Goal: Task Accomplishment & Management: Manage account settings

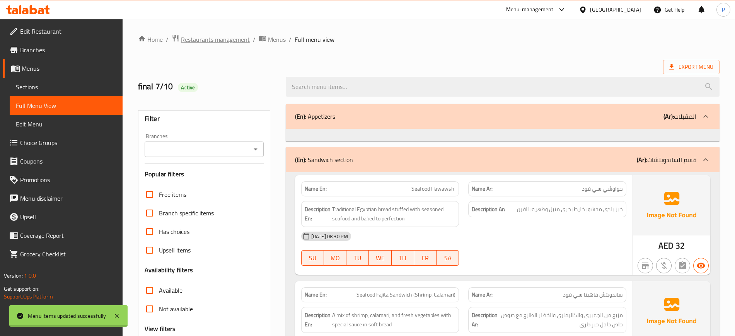
click at [229, 42] on span "Restaurants management" at bounding box center [215, 39] width 69 height 9
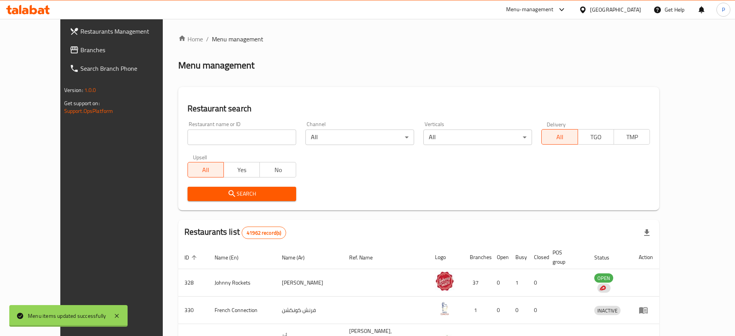
click at [199, 138] on input "search" at bounding box center [242, 137] width 109 height 15
paste input "Anbar Light"
type input "Anbar Light"
click button "Search" at bounding box center [242, 194] width 109 height 14
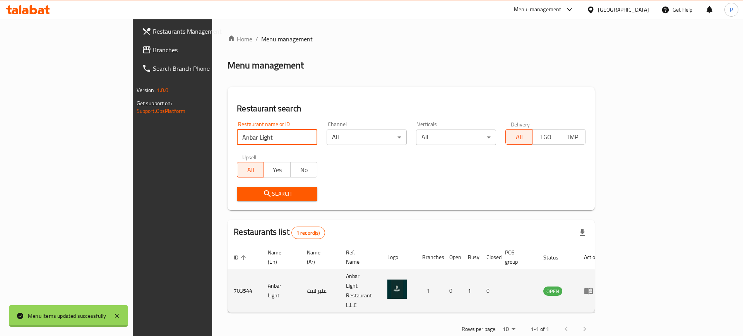
click at [578, 278] on td "OPEN" at bounding box center [557, 291] width 41 height 44
click at [593, 286] on icon "enhanced table" at bounding box center [588, 290] width 9 height 9
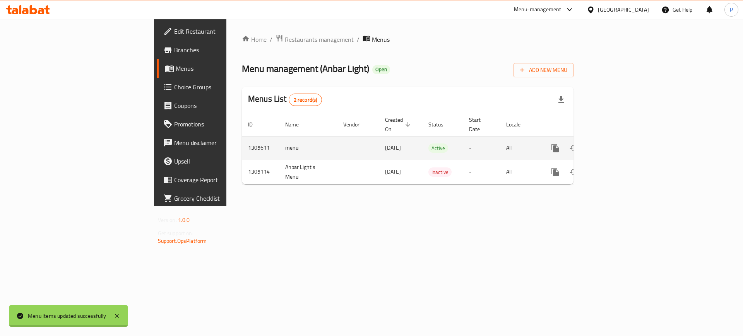
click at [615, 144] on icon "enhanced table" at bounding box center [610, 148] width 9 height 9
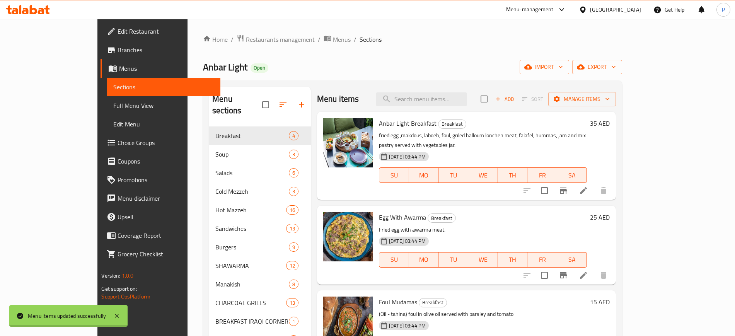
click at [449, 109] on div "Menu items Add Sort Manage items" at bounding box center [466, 99] width 299 height 25
click at [449, 101] on input "search" at bounding box center [421, 99] width 91 height 14
paste input "BUTTER CHICKEN"
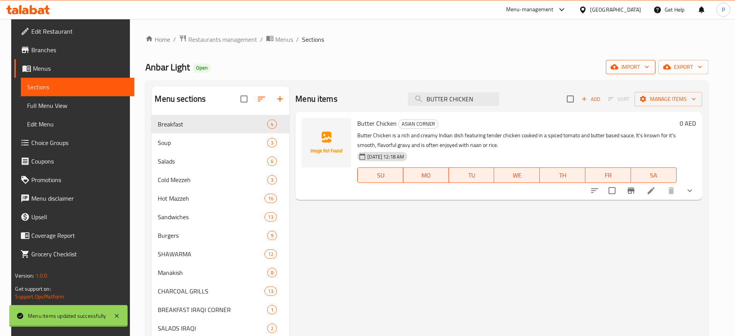
type input "BUTTER CHICKEN"
click at [645, 66] on span "import" at bounding box center [630, 67] width 37 height 10
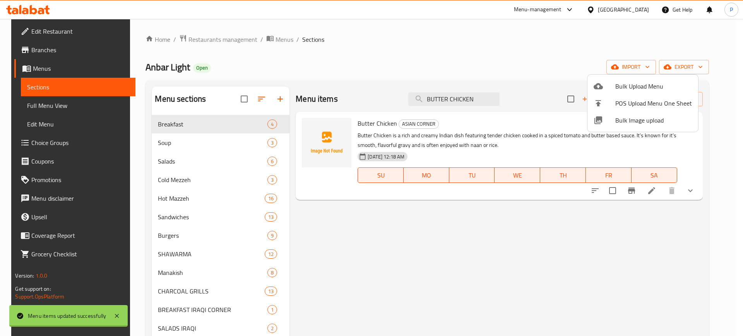
click at [638, 122] on span "Bulk Image upload" at bounding box center [653, 120] width 77 height 9
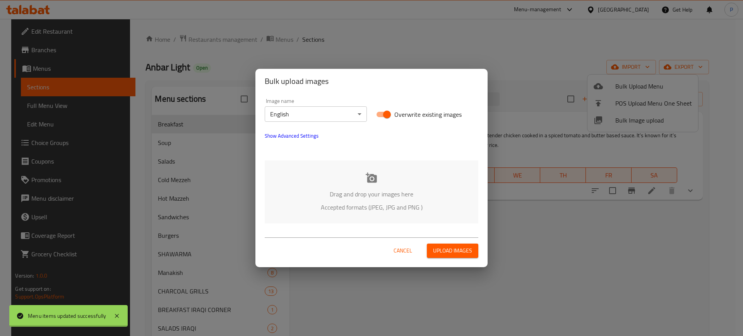
click at [362, 152] on div at bounding box center [371, 149] width 223 height 9
click at [368, 190] on p "Drag and drop your images here" at bounding box center [371, 194] width 190 height 9
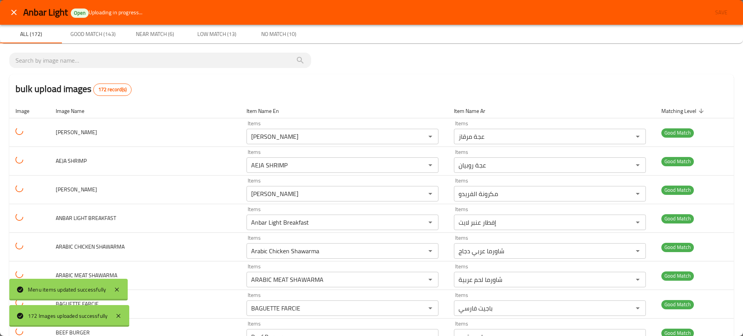
scroll to position [4721, 0]
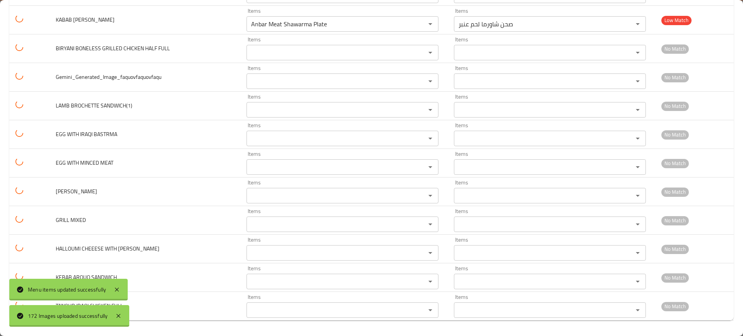
click at [111, 289] on div "Menu items updated successfully" at bounding box center [68, 290] width 118 height 22
click at [117, 289] on icon at bounding box center [117, 290] width 4 height 4
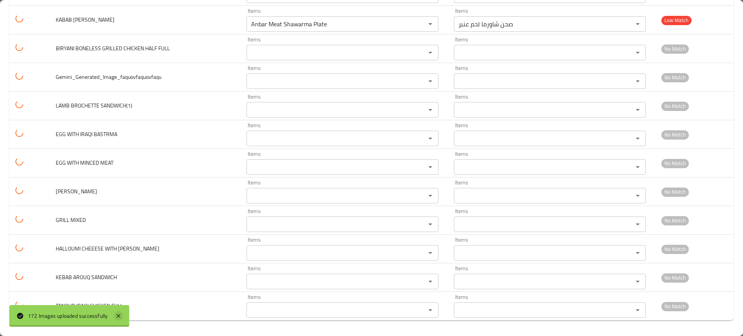
click at [123, 318] on icon at bounding box center [118, 315] width 9 height 9
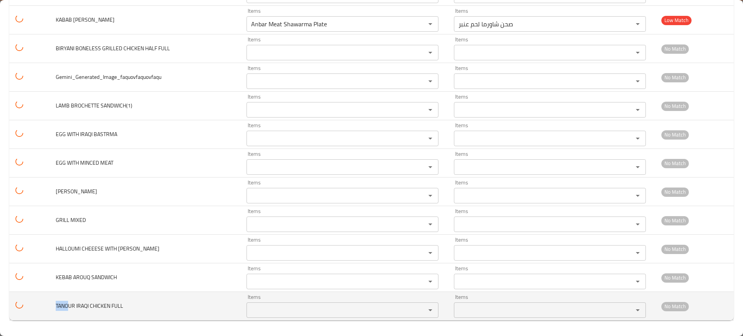
drag, startPoint x: 69, startPoint y: 304, endPoint x: 49, endPoint y: 304, distance: 20.1
click at [49, 304] on tr "TANOUR IRAQI CHICKEN FULL Items Items Items Items No Match" at bounding box center [371, 306] width 724 height 29
copy span "TANO"
click at [304, 312] on FULL "Items" at bounding box center [331, 310] width 164 height 11
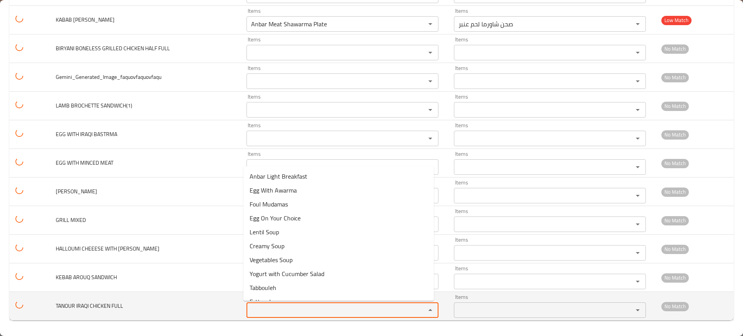
paste FULL "TANO"
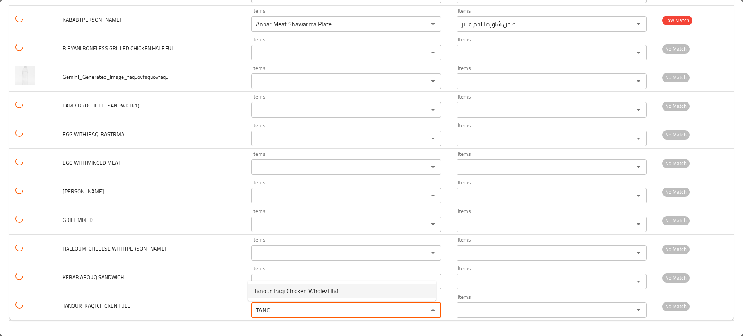
click at [291, 287] on span "Tanour Iraqi Chicken Whole/Hlaf" at bounding box center [296, 290] width 85 height 9
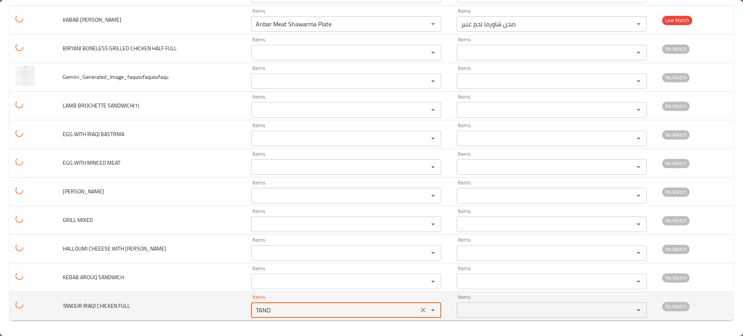
type FULL "Tanour Iraqi Chicken Whole/Hlaf"
type FULL-ar "دجاج تنور عراقي كامل/نصف"
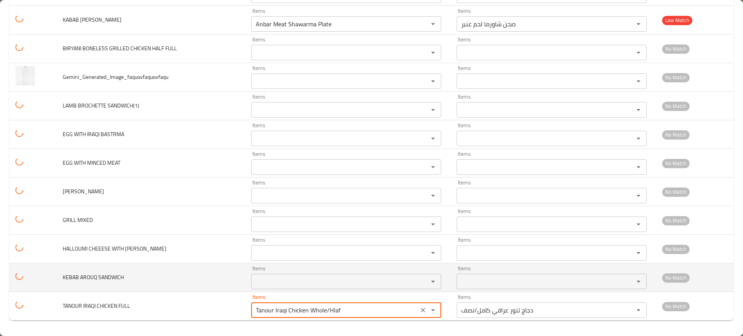
type FULL "Tanour Iraqi Chicken Whole/Hlaf"
drag, startPoint x: 76, startPoint y: 278, endPoint x: 62, endPoint y: 276, distance: 14.4
click at [62, 276] on td "KEBAB AROUQ SANDWICH" at bounding box center [150, 277] width 188 height 29
copy span "KEBAB"
drag, startPoint x: 309, startPoint y: 294, endPoint x: 304, endPoint y: 285, distance: 10.1
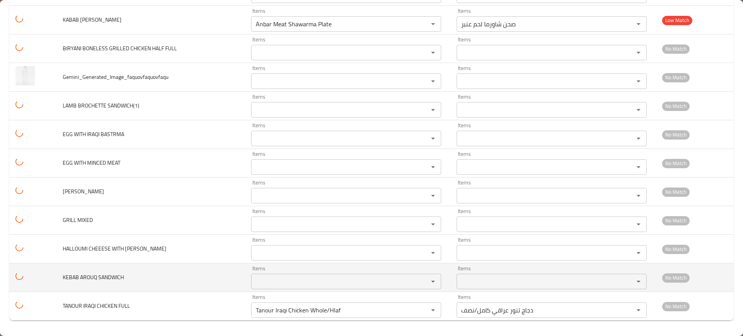
click at [308, 292] on td "Items Tanour Iraqi Chicken Whole/Hlaf Items" at bounding box center [347, 306] width 205 height 29
click at [302, 280] on SANDWICH "Items" at bounding box center [334, 281] width 162 height 11
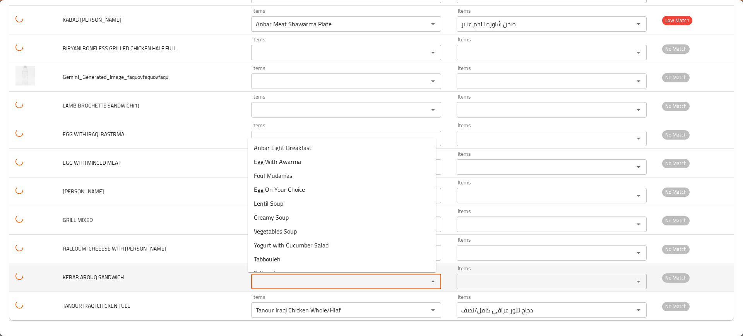
paste SANDWICH "KEBAB"
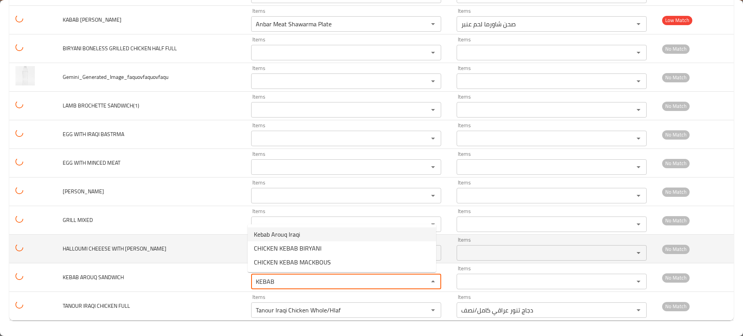
type SANDWICH "KEBAB"
drag, startPoint x: 221, startPoint y: 237, endPoint x: 97, endPoint y: 239, distance: 123.4
click at [220, 237] on td "HALLOUMI CHEEESE WITH [PERSON_NAME]" at bounding box center [150, 249] width 188 height 29
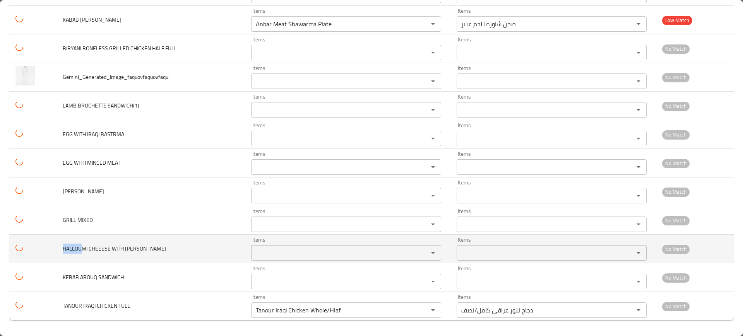
drag, startPoint x: 82, startPoint y: 250, endPoint x: 53, endPoint y: 248, distance: 29.1
click at [53, 248] on tr "HALLOUMI CHEEESE WITH BASIL Items Items Items Items No Match" at bounding box center [371, 249] width 724 height 29
copy span "HALLOU"
click at [304, 250] on BASIL "Items" at bounding box center [334, 253] width 162 height 11
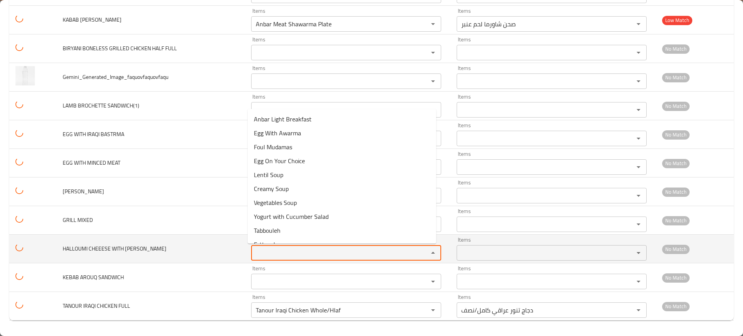
paste BASIL "HALLOU"
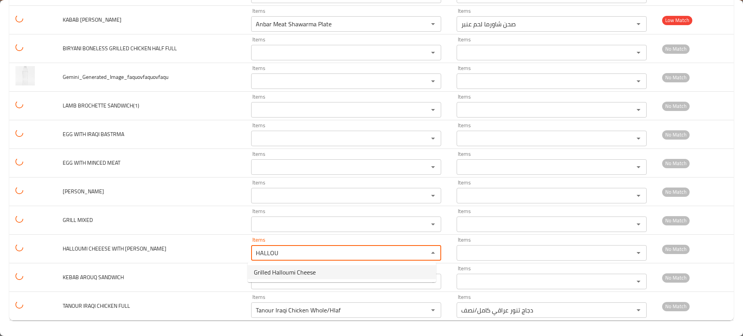
click at [295, 270] on span "Grilled Halloumi Cheese" at bounding box center [285, 272] width 62 height 9
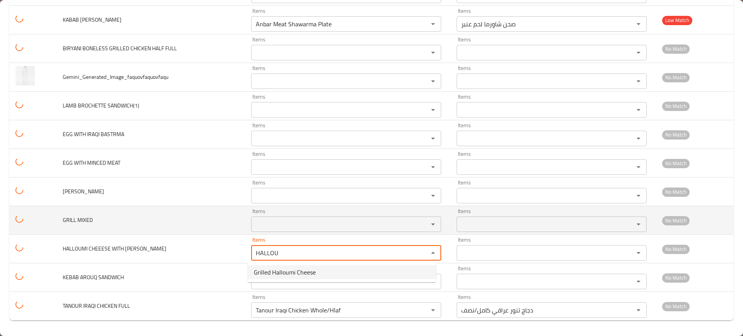
type BASIL "Grilled Halloumi Cheese"
type BASIL-ar "جبنة حلومي مشوية"
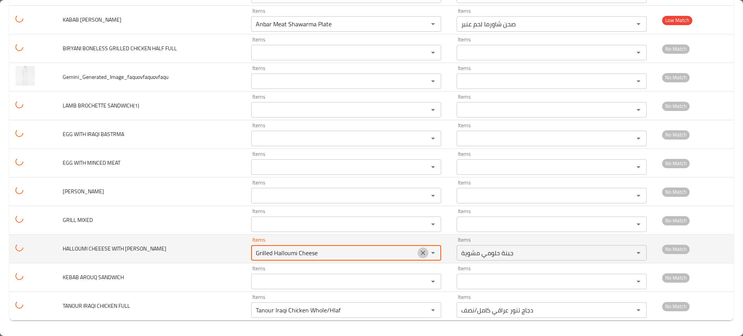
click at [421, 252] on icon "Clear" at bounding box center [423, 253] width 8 height 8
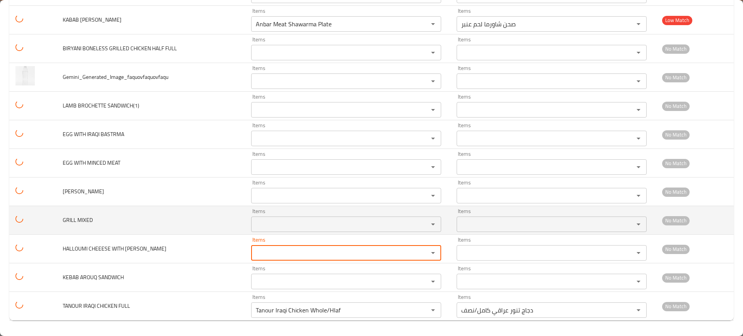
drag, startPoint x: 78, startPoint y: 221, endPoint x: 103, endPoint y: 217, distance: 25.1
click at [101, 215] on td "GRILL MIXED" at bounding box center [150, 220] width 188 height 29
copy span "MIXED"
click at [291, 218] on div "Items" at bounding box center [346, 224] width 190 height 15
paste MIXED "MIXED"
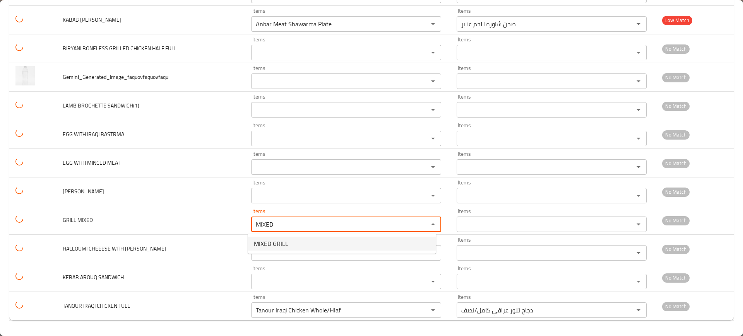
click at [275, 245] on span "MIXED GRILL" at bounding box center [271, 243] width 34 height 9
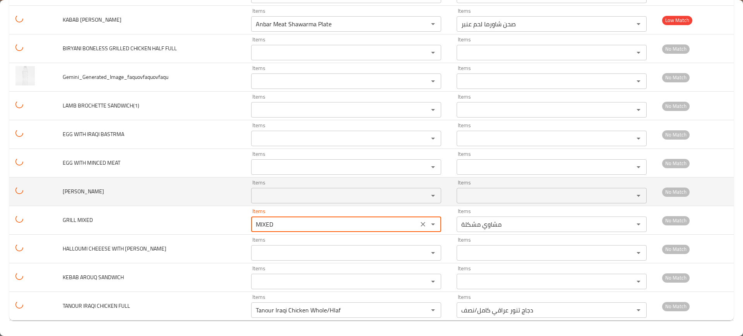
type MIXED "MIXED GRILL"
type MIXED-ar "مشاوي مشكلة"
type MIXED "MIXED GRILL"
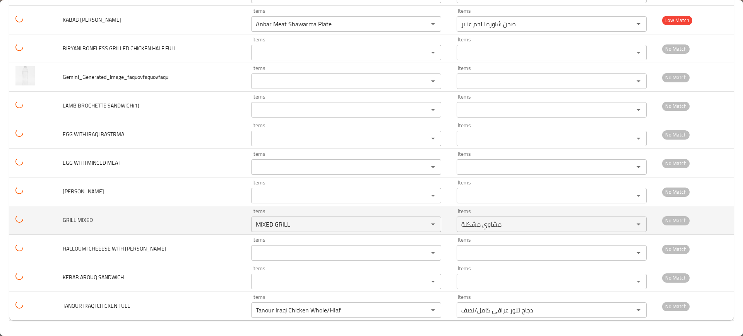
drag, startPoint x: 78, startPoint y: 191, endPoint x: 231, endPoint y: 207, distance: 154.4
click at [59, 190] on td "[PERSON_NAME]" at bounding box center [150, 192] width 188 height 29
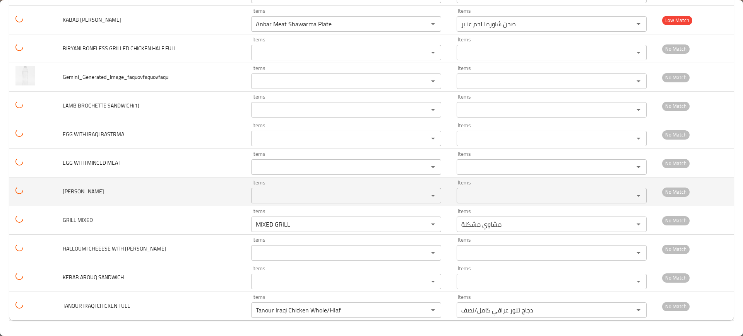
click at [290, 198] on SANDWICH "Items" at bounding box center [334, 195] width 162 height 11
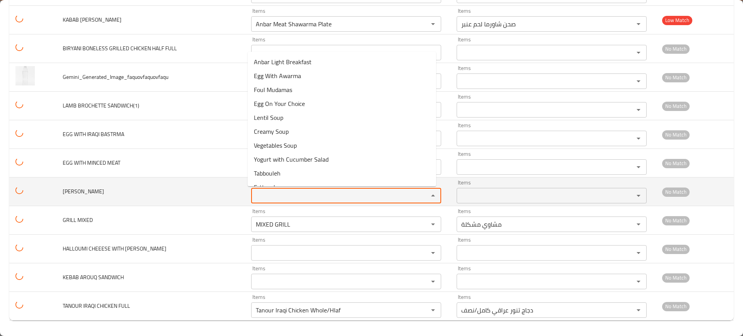
paste SANDWICH "[PERSON_NAME]"
click at [296, 67] on span "Anbar Light Breakfast" at bounding box center [283, 61] width 58 height 9
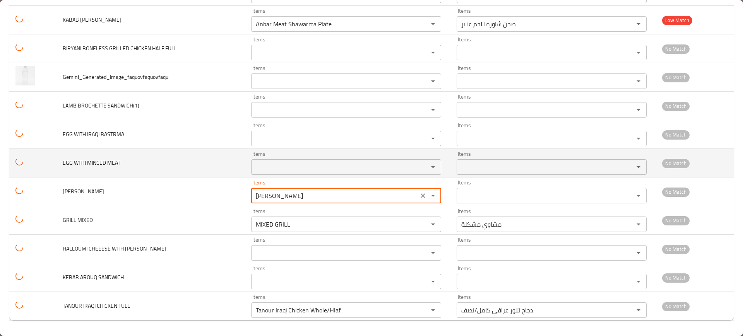
type SANDWICH "Francessco sandwich"
type SANDWICH-ar "[PERSON_NAME]"
type SANDWICH "Francessco sandwich"
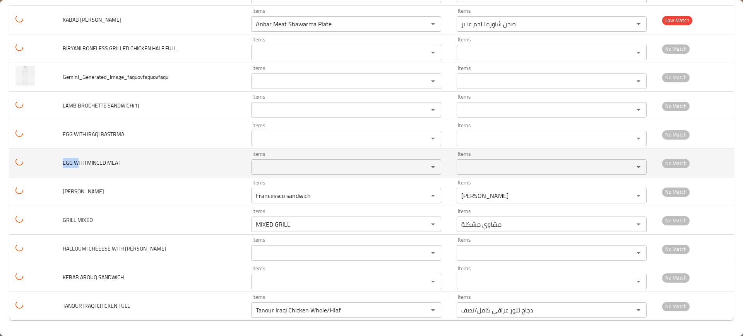
drag, startPoint x: 78, startPoint y: 165, endPoint x: 54, endPoint y: 162, distance: 23.8
click at [54, 162] on tr "EGG WITH MINCED MEAT Items Items Items Items No Match" at bounding box center [371, 163] width 724 height 29
copy span "EGG W"
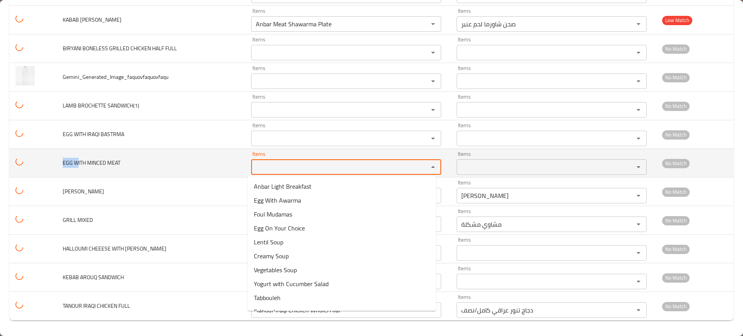
click at [295, 170] on MEAT "Items" at bounding box center [334, 167] width 162 height 11
paste MEAT "EGG W"
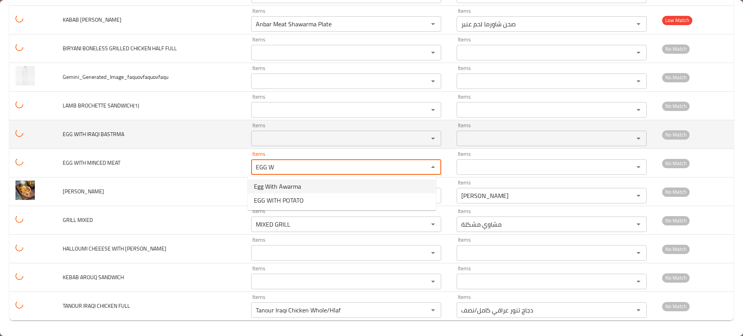
type MEAT "EGG W"
click at [129, 146] on td "EGG WITH IRAQI BASTRMA" at bounding box center [150, 134] width 188 height 29
click at [45, 133] on tr "EGG WITH IRAQI BASTRMA Items Items Items Items No Match" at bounding box center [371, 134] width 724 height 29
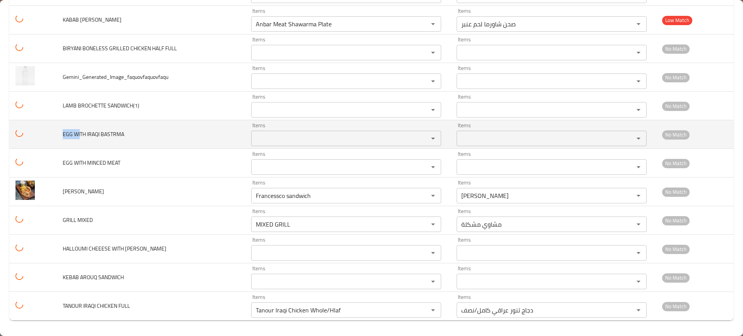
click at [279, 143] on BASTRMA "Items" at bounding box center [334, 138] width 162 height 11
paste BASTRMA "EGG WI"
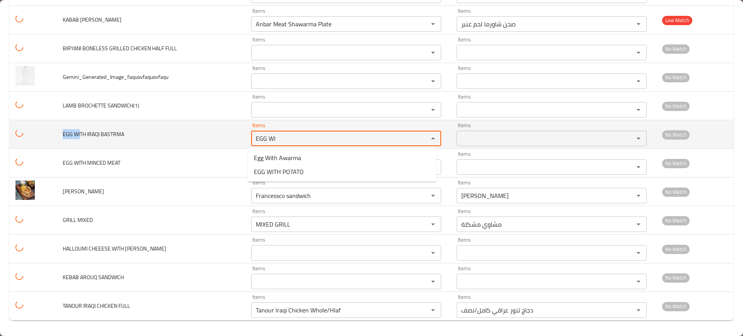
type BASTRMA "EGG WI"
click at [151, 139] on td "EGG WITH IRAQI BASTRMA" at bounding box center [150, 134] width 188 height 29
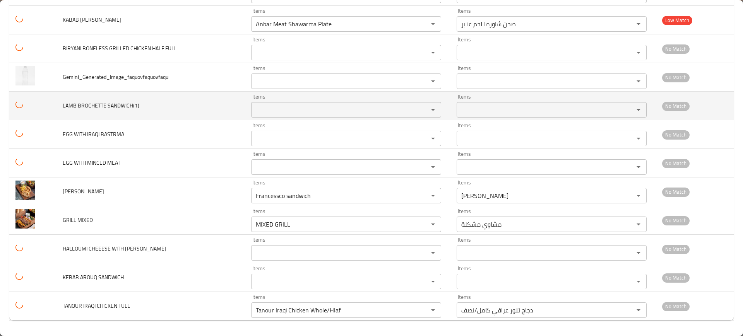
drag, startPoint x: 89, startPoint y: 106, endPoint x: 311, endPoint y: 114, distance: 222.6
click at [62, 104] on td "LAMB BROCHETTE SANDWICH(1)" at bounding box center [150, 106] width 188 height 29
click at [321, 107] on SANDWICH\(1\) "Items" at bounding box center [334, 109] width 162 height 11
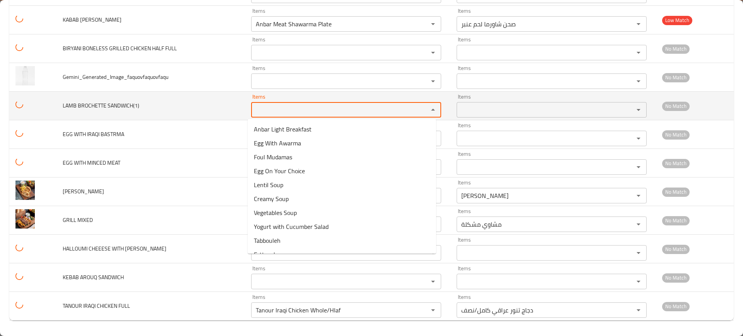
paste SANDWICH\(1\) "LAMB BROC"
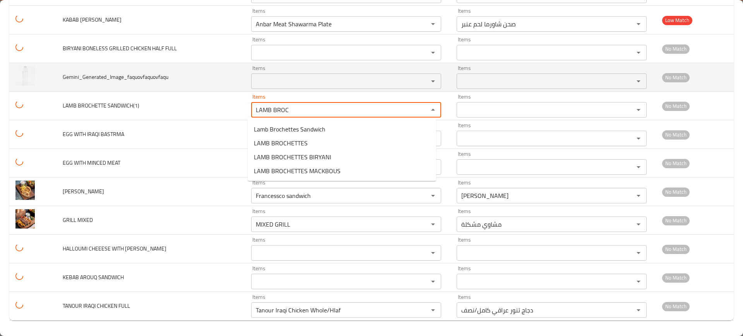
type SANDWICH\(1\) "LAMB BROC"
click at [177, 96] on td "LAMB BROCHETTE SANDWICH(1)" at bounding box center [150, 106] width 188 height 29
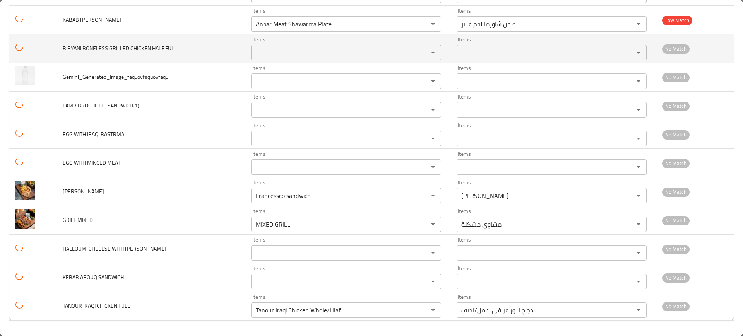
scroll to position [4673, 0]
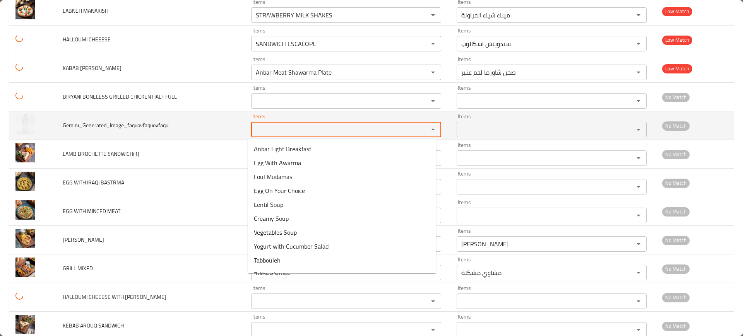
click at [267, 126] on input "Items" at bounding box center [334, 129] width 162 height 11
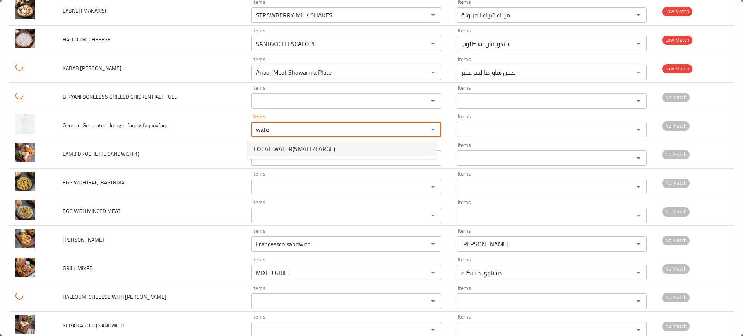
click at [261, 150] on span "LOCAL WATER(SMALL/LARGE)" at bounding box center [294, 148] width 81 height 9
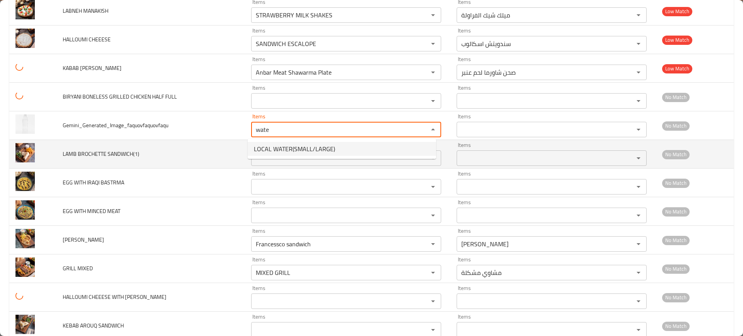
type input "LOCAL WATER(SMALL/LARGE)"
type input "المياه المحلية (صغيرة/كبيرة)"
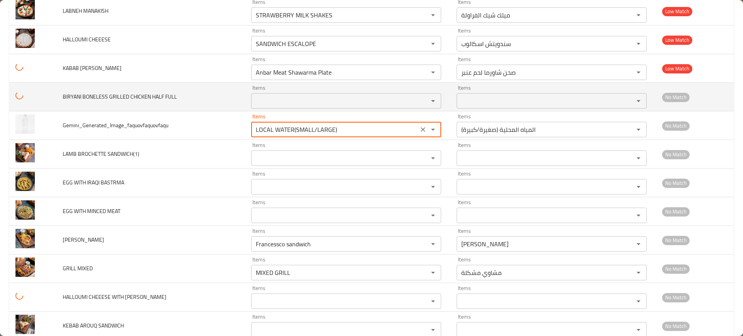
type input "LOCAL WATER(SMALL/LARGE)"
drag, startPoint x: 80, startPoint y: 96, endPoint x: 87, endPoint y: 103, distance: 9.6
click at [68, 96] on span "BIRYANI BONELESS GRILLED CHICKEN HALF FULL" at bounding box center [120, 97] width 114 height 10
click at [280, 102] on FULL "Items" at bounding box center [334, 101] width 162 height 11
paste FULL "[PERSON_NAME]"
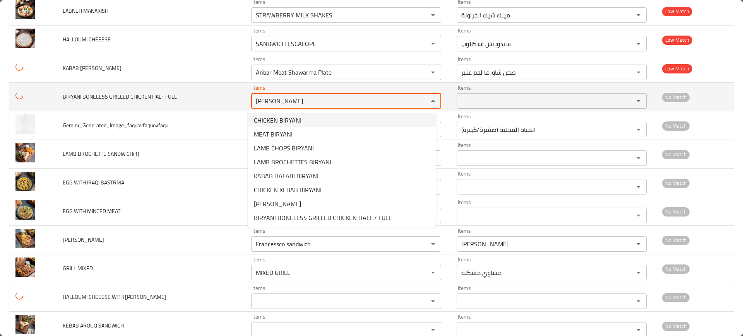
type FULL "[PERSON_NAME]"
click at [118, 105] on td "BIRYANI BONELESS GRILLED CHICKEN HALF FULL" at bounding box center [150, 97] width 188 height 29
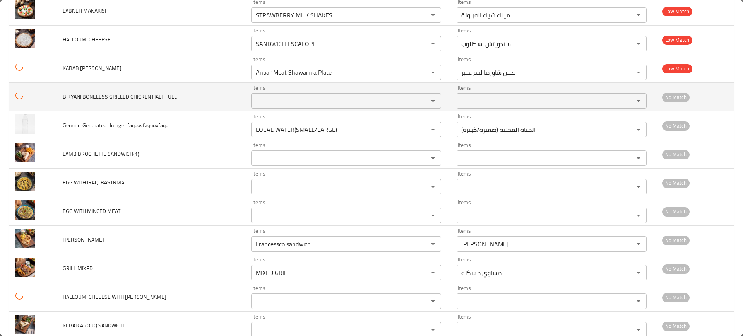
click at [86, 99] on span "BIRYANI BONELESS GRILLED CHICKEN HALF FULL" at bounding box center [120, 97] width 114 height 10
click at [260, 102] on FULL "Items" at bounding box center [334, 101] width 162 height 11
paste FULL "ONELE"
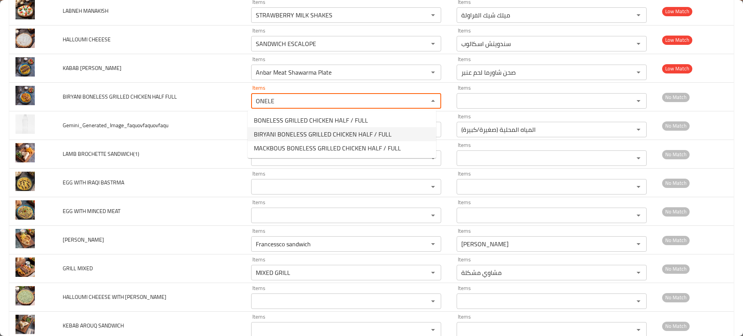
click at [293, 130] on span "BIRYANI BONELESS GRILLED CHICKEN HALF / FULL" at bounding box center [323, 134] width 138 height 9
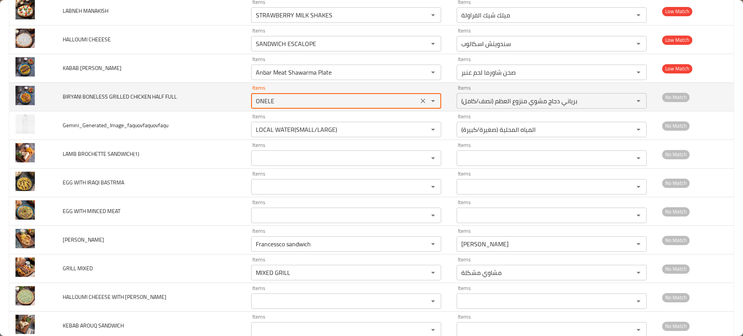
type FULL "BIRYANI BONELESS GRILLED CHICKEN HALF / FULL"
type FULL-ar "برياني دجاج مشوي منزوع العظم (نصف/كامل)"
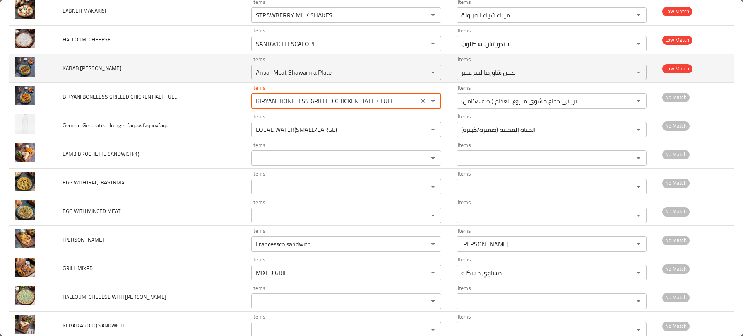
type FULL "BIRYANI BONELESS GRILLED CHICKEN HALF / FULL"
drag, startPoint x: 82, startPoint y: 65, endPoint x: 94, endPoint y: 66, distance: 11.6
click at [94, 66] on span "KABAB [PERSON_NAME]" at bounding box center [92, 68] width 59 height 10
copy span "ALA"
click at [275, 65] on div "Anbar Meat Shawarma Plate Items" at bounding box center [346, 72] width 190 height 15
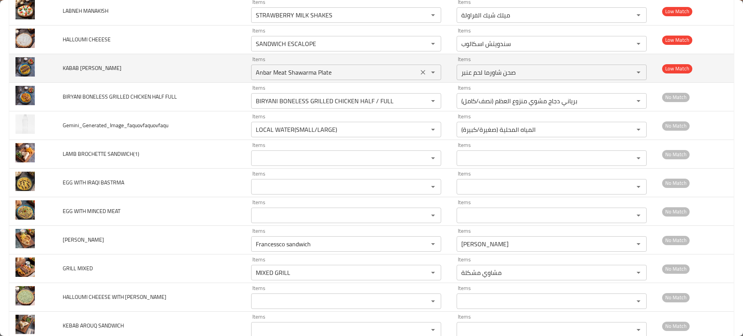
paste MACKBOUS "LA"
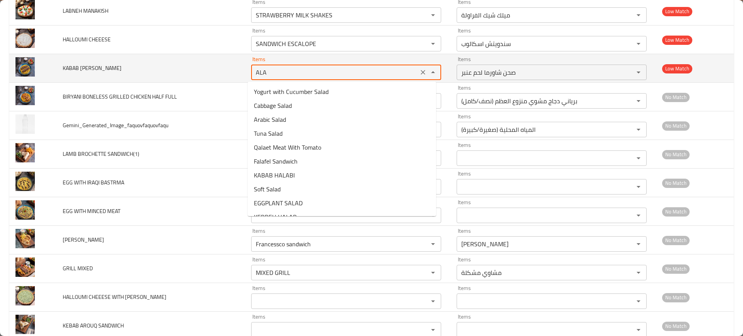
click at [128, 62] on td "KABAB [PERSON_NAME]" at bounding box center [150, 68] width 188 height 29
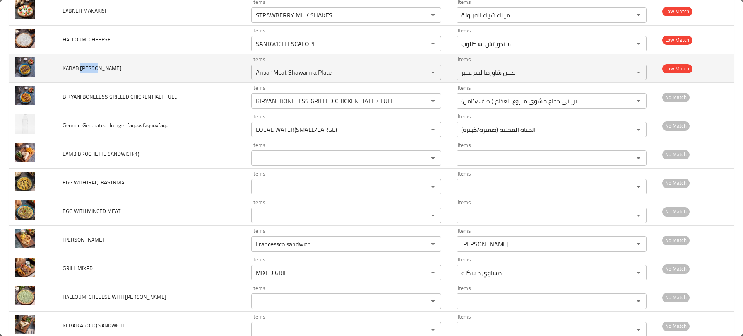
drag, startPoint x: 84, startPoint y: 69, endPoint x: 79, endPoint y: 69, distance: 4.6
click at [79, 69] on span "KABAB [PERSON_NAME]" at bounding box center [92, 68] width 59 height 10
copy span "[DEMOGRAPHIC_DATA]"
click at [287, 65] on div "Anbar Meat Shawarma Plate Items" at bounding box center [346, 72] width 190 height 15
paste MACKBOUS "[DEMOGRAPHIC_DATA]"
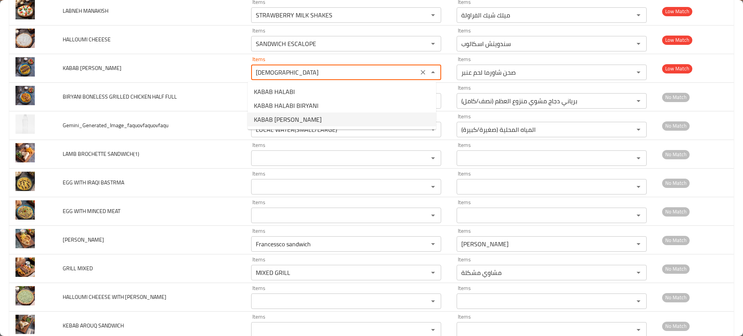
click at [282, 123] on span "KABAB [PERSON_NAME]" at bounding box center [288, 119] width 68 height 9
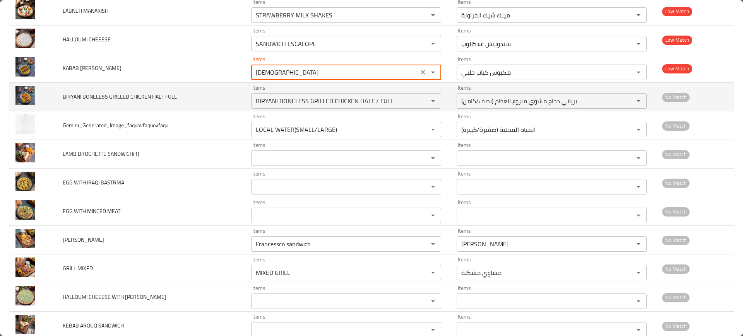
type MACKBOUS "KABAB [PERSON_NAME]"
type MACKBOUS-ar "مكبوس كباب حلبي"
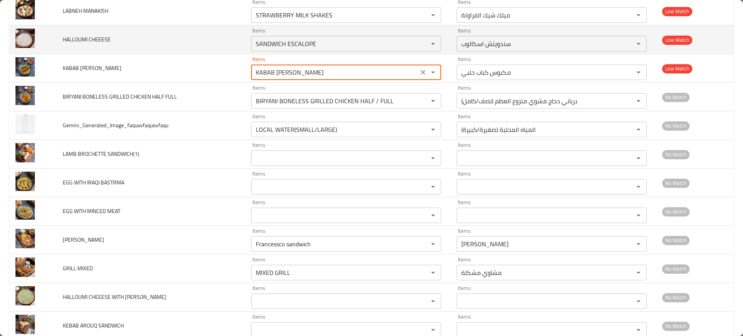
type MACKBOUS "KABAB [PERSON_NAME]"
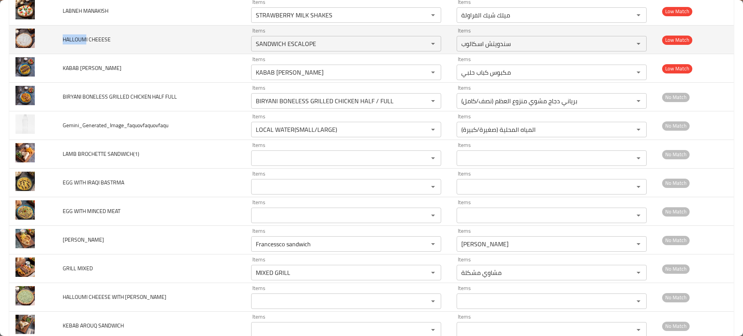
drag, startPoint x: 73, startPoint y: 40, endPoint x: 62, endPoint y: 41, distance: 11.2
click at [62, 41] on td "HALLOUMI CHEEESE" at bounding box center [150, 40] width 188 height 29
copy span "HALLOUM"
click at [321, 47] on CHEEESE "SANDWICH ESCALOPE" at bounding box center [334, 43] width 162 height 11
paste CHEEESE "HALLOUM"
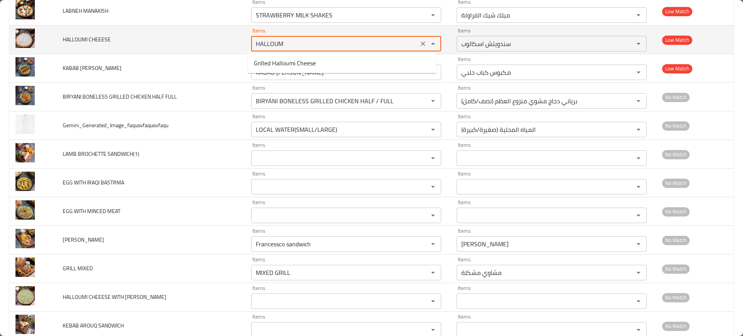
click at [186, 36] on td "HALLOUMI CHEEESE" at bounding box center [150, 40] width 188 height 29
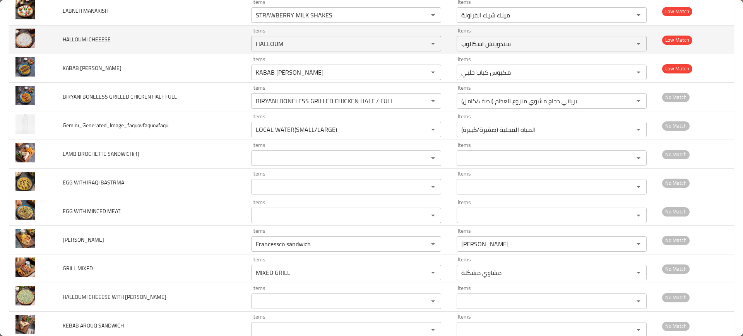
type CHEEESE "SANDWICH ESCALOPE"
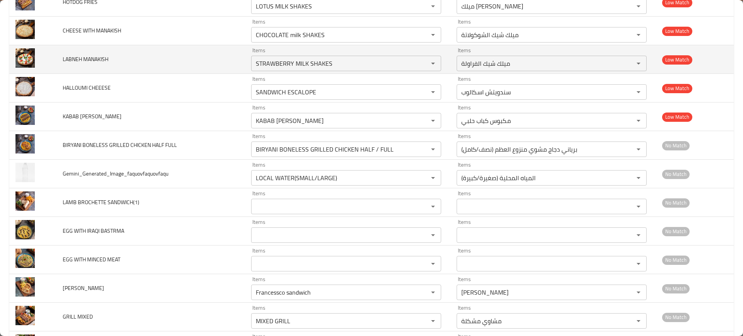
drag, startPoint x: 85, startPoint y: 56, endPoint x: 104, endPoint y: 59, distance: 19.2
click at [104, 59] on span "LABNEH MANAKISH" at bounding box center [86, 59] width 46 height 10
click at [103, 58] on span "LABNEH MANAKISH" at bounding box center [86, 59] width 46 height 10
click at [59, 60] on td "LABNEH MANAKISH" at bounding box center [150, 59] width 188 height 29
copy span "MANAKI"
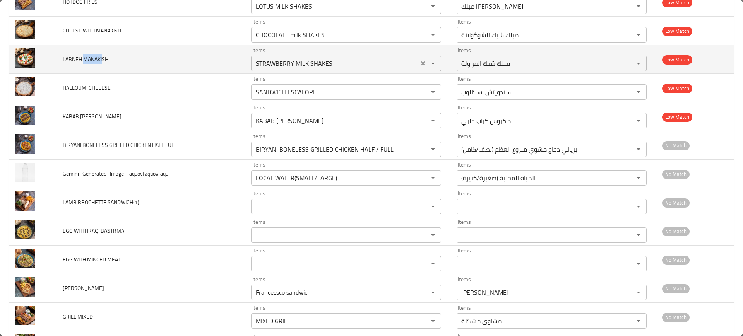
click at [297, 62] on MANAKISH "STRAWBERRY MILK SHAKES" at bounding box center [334, 63] width 162 height 11
paste MANAKISH "LABNE"
type MANAKISH "LABNE"
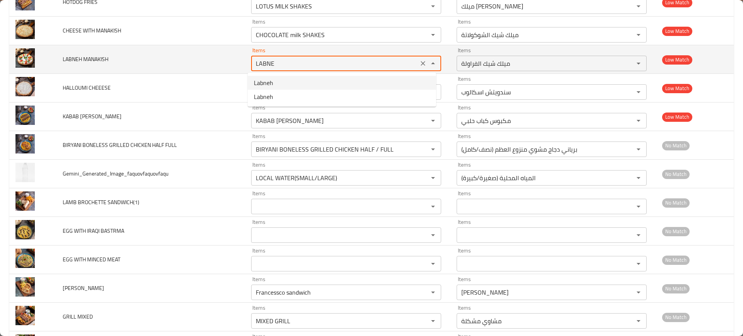
click at [419, 64] on icon "Clear" at bounding box center [423, 64] width 8 height 8
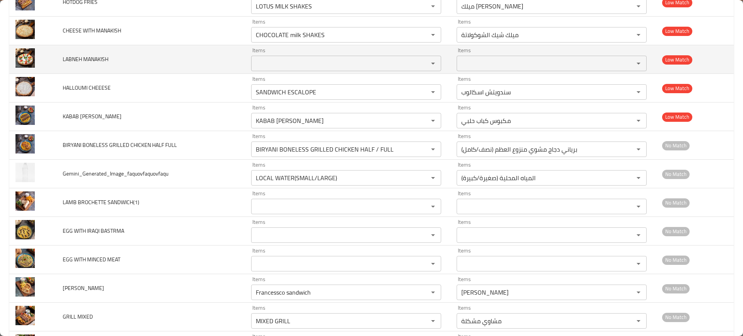
click at [201, 49] on td "LABNEH MANAKISH" at bounding box center [150, 59] width 188 height 29
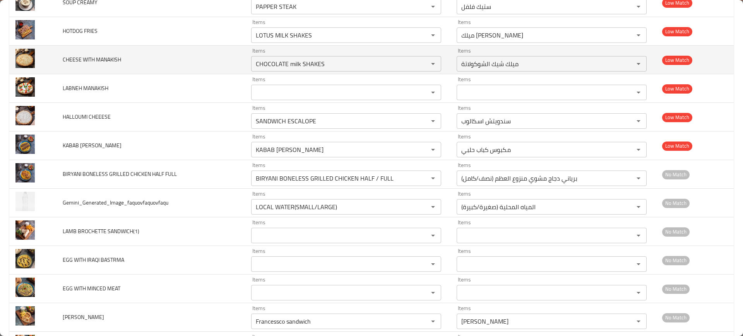
scroll to position [4576, 0]
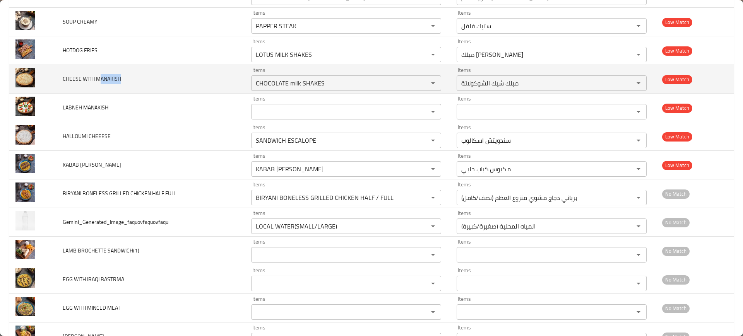
drag, startPoint x: 101, startPoint y: 81, endPoint x: 130, endPoint y: 77, distance: 28.5
click at [131, 78] on td "CHEESE WITH MANAKISH" at bounding box center [150, 79] width 188 height 29
copy span "ANAKISH"
click at [317, 80] on MANAKISH "CHOCOLATE milk SHAKES" at bounding box center [334, 83] width 162 height 11
paste MANAKISH "ANAKISH"
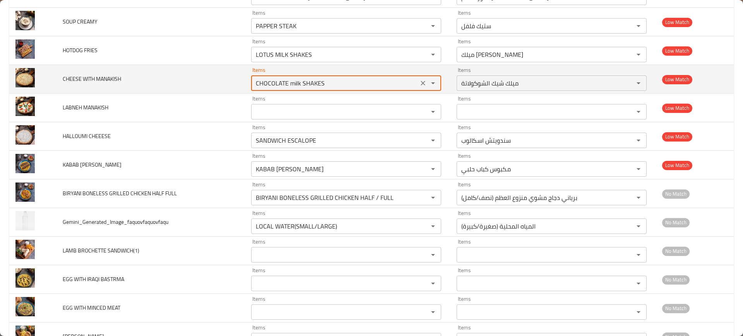
type MANAKISH "ANAKISH"
click at [420, 80] on icon "Clear" at bounding box center [423, 83] width 8 height 8
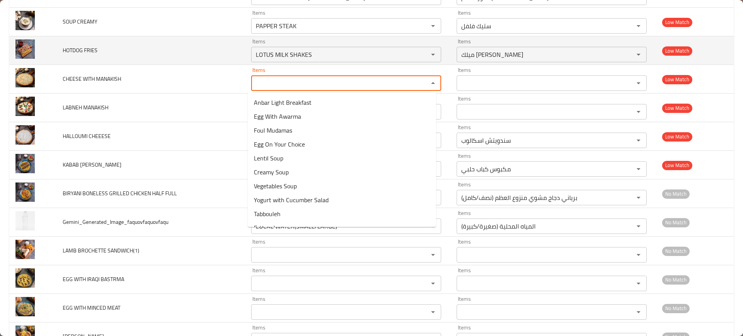
drag, startPoint x: 80, startPoint y: 53, endPoint x: 213, endPoint y: 55, distance: 133.1
click at [58, 52] on td "HOTDOG FRIES" at bounding box center [150, 50] width 188 height 29
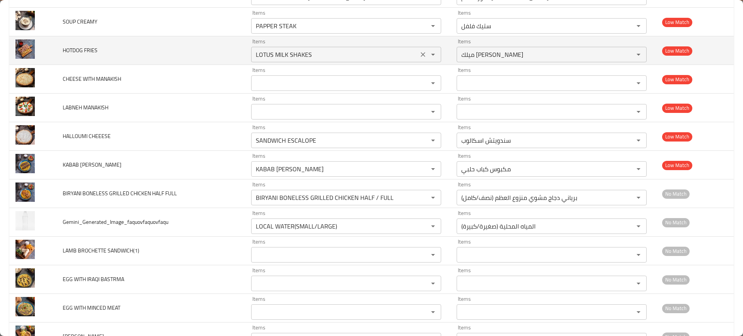
click at [300, 51] on FRIES "LOTUS MILK SHAKES" at bounding box center [334, 54] width 162 height 11
paste FRIES "HOTDO"
type FRIES "HOTDO"
click at [419, 52] on icon "Clear" at bounding box center [423, 55] width 8 height 8
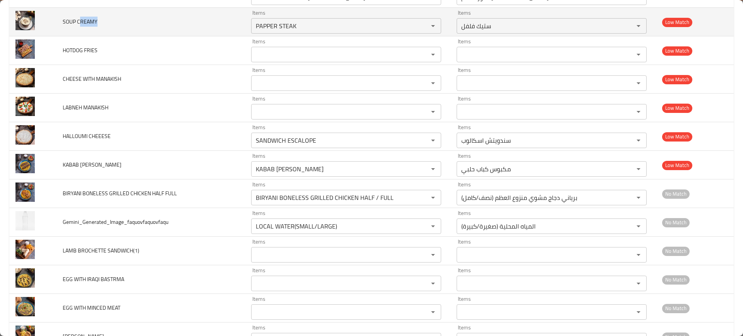
drag, startPoint x: 80, startPoint y: 21, endPoint x: 106, endPoint y: 23, distance: 25.6
click at [106, 23] on td "SOUP CREAMY" at bounding box center [150, 22] width 188 height 29
click at [307, 22] on CREAMY "PAPPER STEAK" at bounding box center [334, 26] width 162 height 11
paste CREAMY "REAMY"
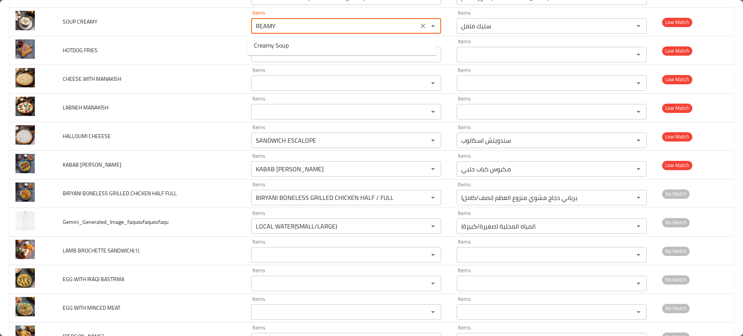
click at [323, 54] on CREAMY-popup "Creamy Soup" at bounding box center [342, 45] width 188 height 20
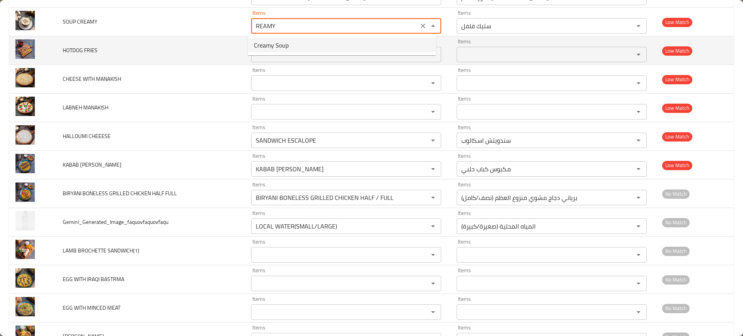
click at [321, 46] on CREAMY-option-0 "Creamy Soup" at bounding box center [342, 45] width 188 height 14
type CREAMY "Creamy Soup"
type CREAMY-ar "شوربة كريمية"
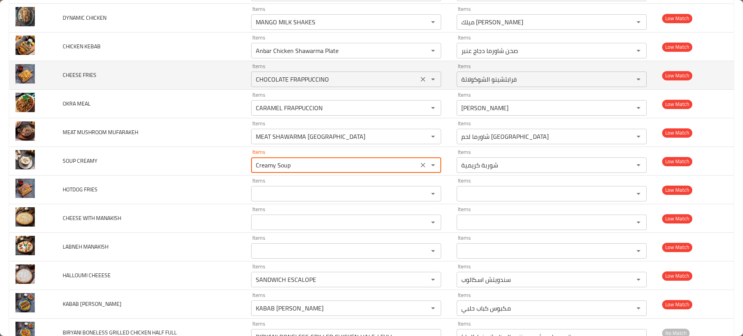
scroll to position [4431, 0]
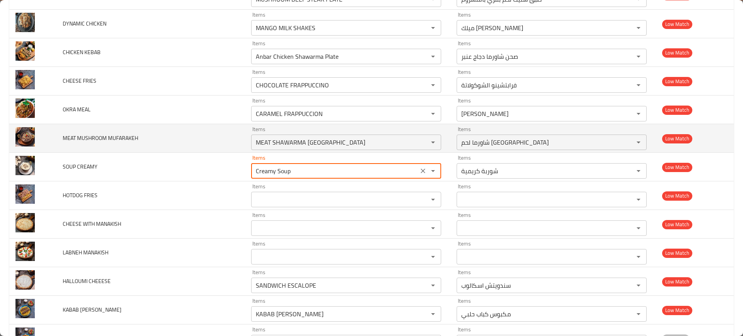
type CREAMY "Creamy Soup"
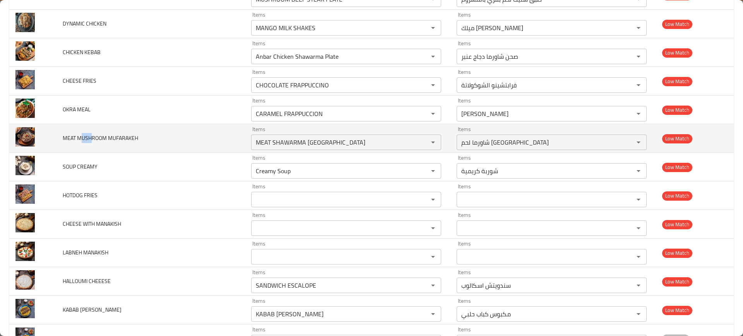
drag, startPoint x: 81, startPoint y: 140, endPoint x: 92, endPoint y: 140, distance: 11.2
click at [92, 140] on span "MEAT MUSHROOM MUFARAKEH" at bounding box center [100, 138] width 75 height 10
click at [295, 137] on MUFARAKEH "MEAT SHAWARMA [GEOGRAPHIC_DATA]" at bounding box center [334, 142] width 162 height 11
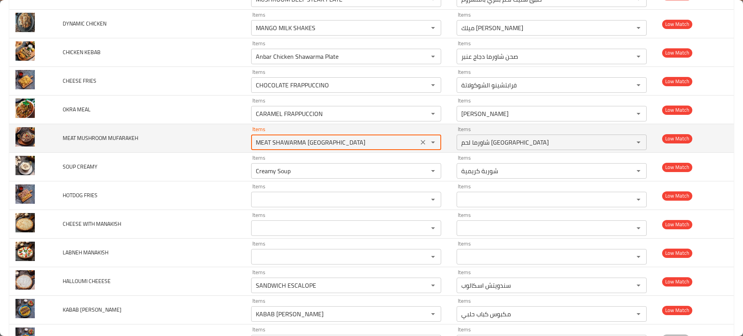
paste MUFARAKEH "USH"
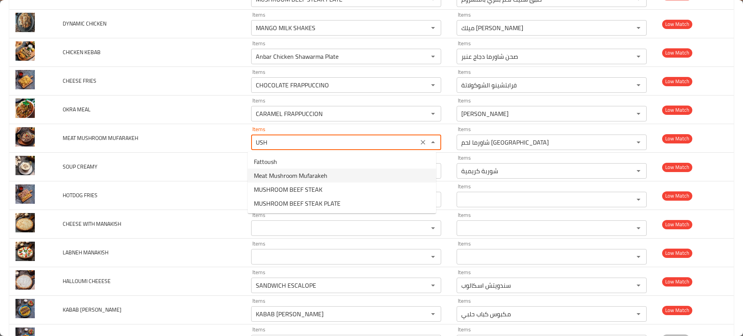
click at [279, 177] on span "Meat Mushroom Mufarakeh" at bounding box center [290, 175] width 73 height 9
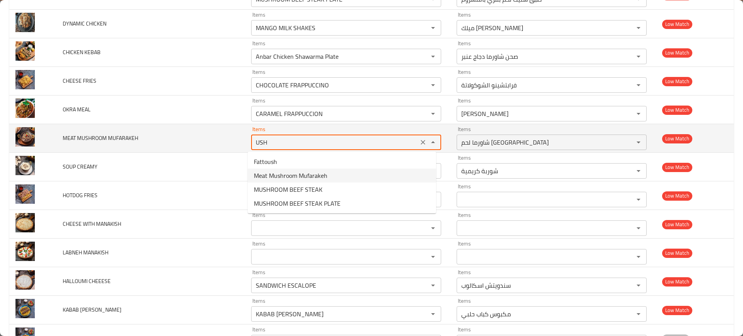
type MUFARAKEH "Meat Mushroom Mufarakeh"
type MUFARAKEH-ar "مفركة لحم بالمشروم"
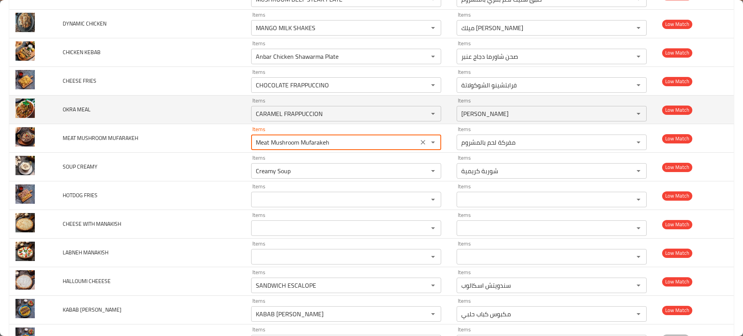
type MUFARAKEH "Meat Mushroom Mufarakeh"
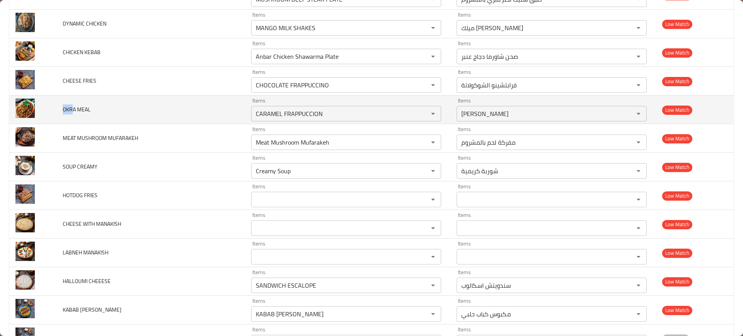
drag, startPoint x: 74, startPoint y: 110, endPoint x: 65, endPoint y: 113, distance: 9.3
click at [59, 110] on td "OKRA MEAL" at bounding box center [150, 110] width 188 height 29
click at [337, 116] on MEAL "CARAMEL FRAPPUCCION" at bounding box center [334, 113] width 162 height 11
paste MEAL "OKR"
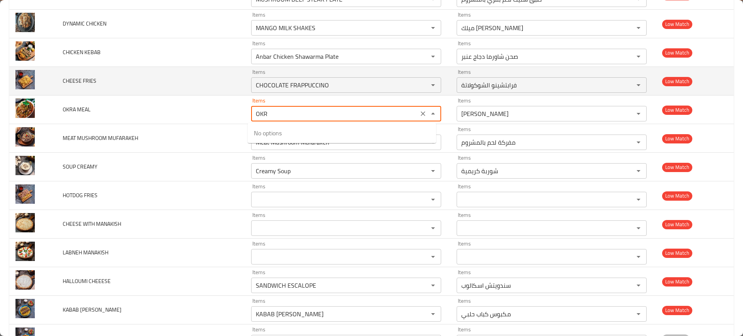
type MEAL "CARAMEL FRAPPUCCION"
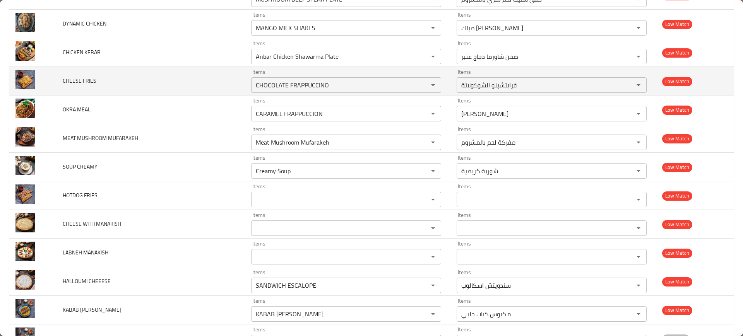
click at [238, 95] on td "CHEESE FRIES" at bounding box center [150, 81] width 188 height 29
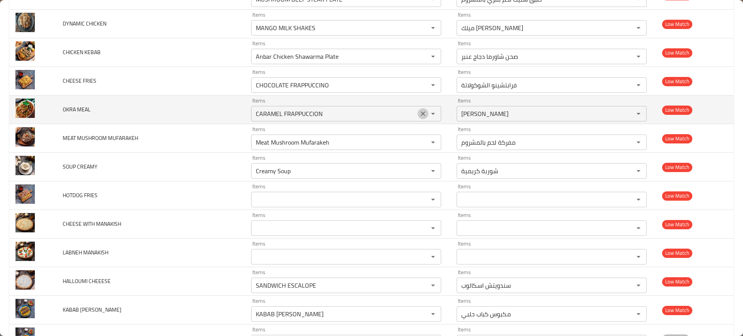
click at [417, 111] on button "Clear" at bounding box center [422, 113] width 11 height 11
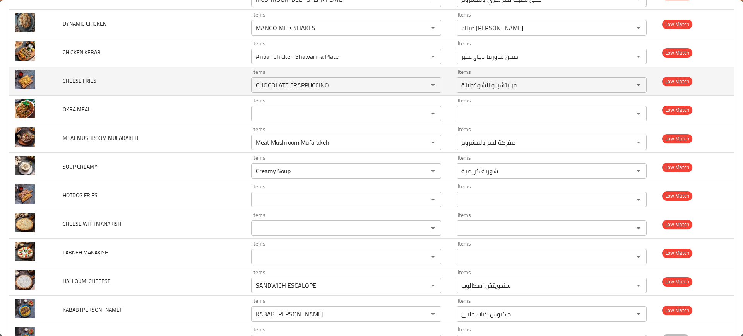
click at [109, 82] on td "CHEESE FRIES" at bounding box center [150, 81] width 188 height 29
drag, startPoint x: 79, startPoint y: 85, endPoint x: 67, endPoint y: 85, distance: 12.4
click at [67, 85] on span "CHEESE FRIES" at bounding box center [80, 81] width 34 height 10
click at [340, 89] on FRIES "CHOCOLATE FRAPPUCCINO" at bounding box center [334, 85] width 162 height 11
paste FRIES "HEES"
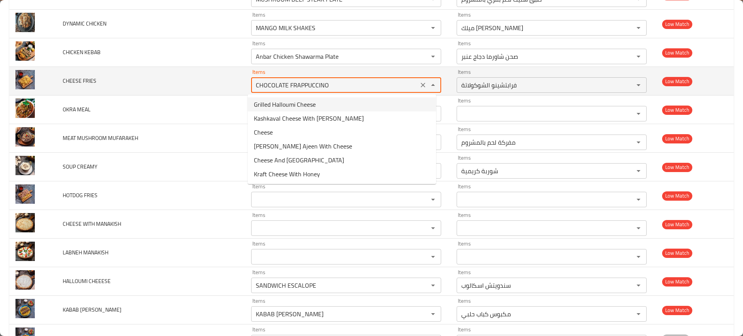
click at [115, 80] on td "CHEESE FRIES" at bounding box center [150, 81] width 188 height 29
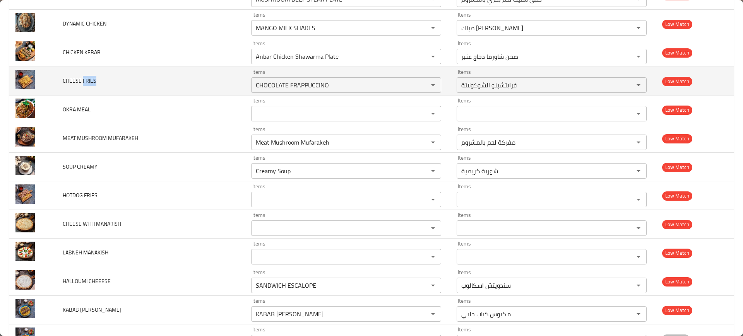
drag, startPoint x: 84, startPoint y: 83, endPoint x: 121, endPoint y: 89, distance: 37.5
click at [95, 83] on span "CHEESE FRIES" at bounding box center [80, 81] width 34 height 10
click at [349, 87] on FRIES "CHOCOLATE FRAPPUCCINO" at bounding box center [334, 85] width 162 height 11
paste FRIES "FRIES"
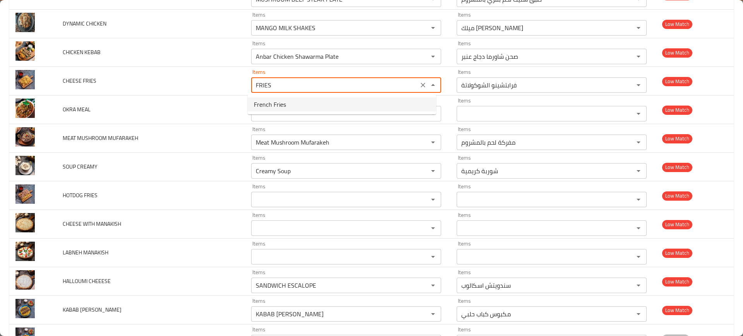
click at [311, 104] on FRIES-option-0 "French Fries" at bounding box center [342, 104] width 188 height 14
type FRIES "French Fries"
type FRIES-ar "بطاطا [GEOGRAPHIC_DATA]"
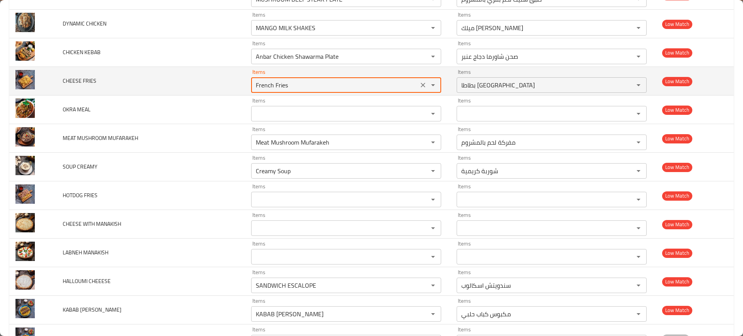
click at [419, 82] on icon "Clear" at bounding box center [423, 85] width 8 height 8
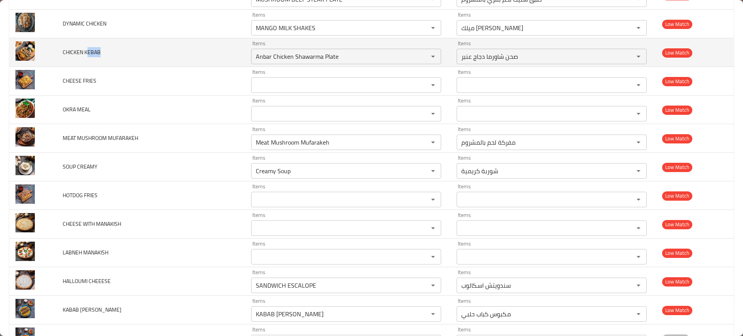
drag, startPoint x: 88, startPoint y: 54, endPoint x: 100, endPoint y: 53, distance: 12.1
click at [99, 53] on span "CHICKEN KEBAB" at bounding box center [82, 52] width 38 height 10
click at [358, 65] on td "Items Anbar Chicken Shawarma Plate Items" at bounding box center [347, 52] width 205 height 29
click at [361, 58] on KEBAB "Anbar Chicken Shawarma Plate" at bounding box center [334, 56] width 162 height 11
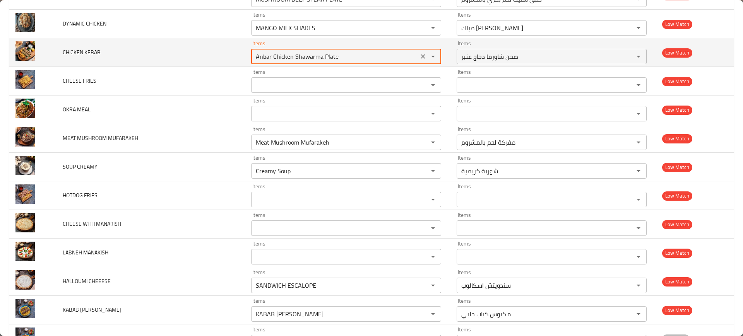
paste KEBAB "EBAB"
type KEBAB "EBAB"
click at [419, 56] on icon "Clear" at bounding box center [423, 57] width 8 height 8
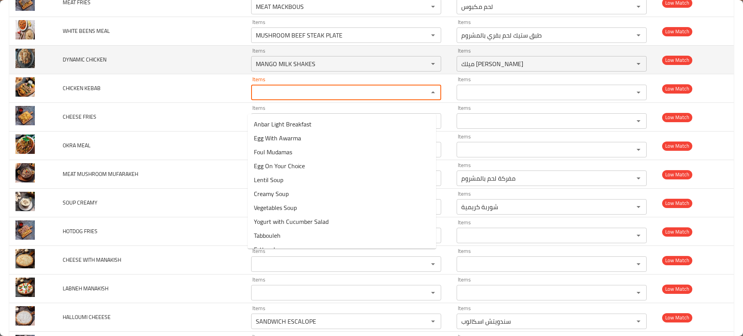
scroll to position [4383, 0]
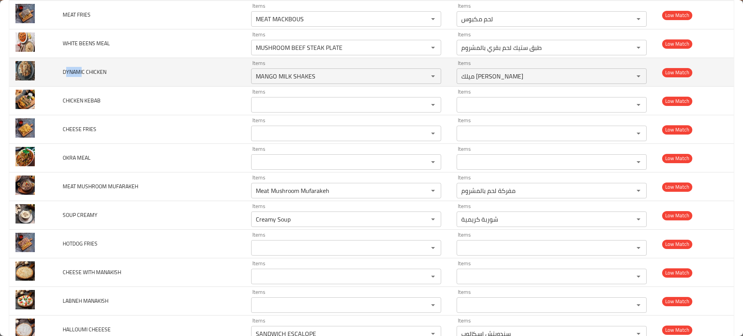
drag, startPoint x: 83, startPoint y: 75, endPoint x: 65, endPoint y: 76, distance: 17.4
click at [65, 76] on span "DYNAMIC CHICKEN" at bounding box center [85, 72] width 44 height 10
click at [345, 83] on div "MANGO MILK SHAKES Items" at bounding box center [346, 75] width 190 height 15
paste CHICKEN "YNAMI"
type CHICKEN "YNAMI"
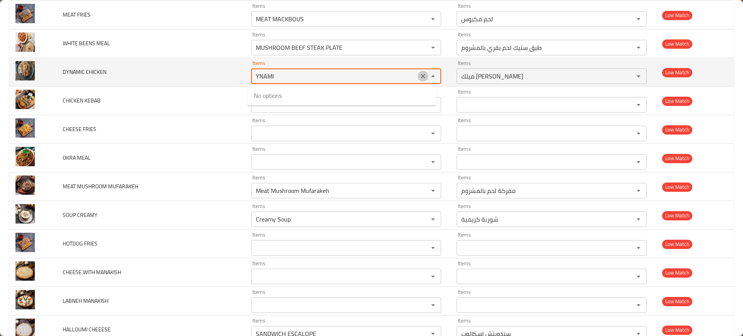
click at [419, 75] on icon "Clear" at bounding box center [423, 76] width 8 height 8
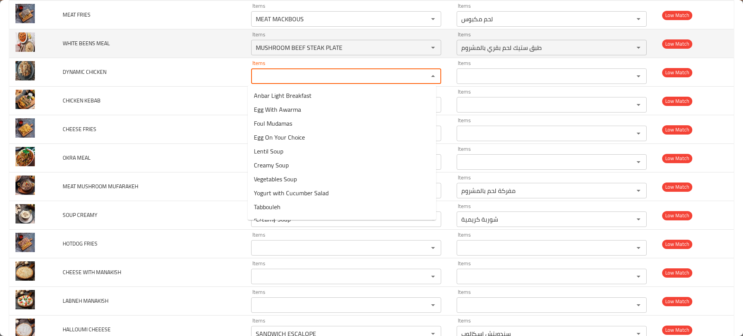
click at [126, 48] on td "WHITE BEENS MEAL" at bounding box center [150, 43] width 188 height 29
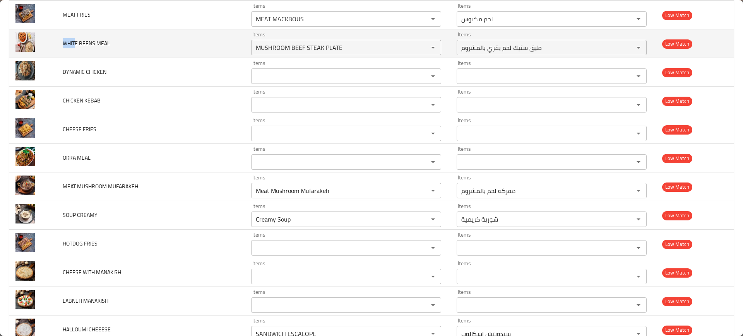
drag, startPoint x: 74, startPoint y: 42, endPoint x: 63, endPoint y: 46, distance: 12.0
click at [63, 46] on span "WHITE BEENS MEAL" at bounding box center [86, 43] width 47 height 10
click at [360, 43] on MEAL "MUSHROOM BEEF STEAK PLATE" at bounding box center [334, 47] width 162 height 11
paste MEAL "WHIT"
type MEAL "WHIT"
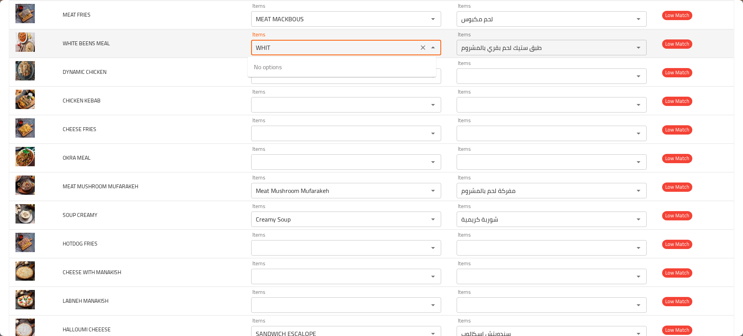
click at [419, 44] on icon "Clear" at bounding box center [423, 48] width 8 height 8
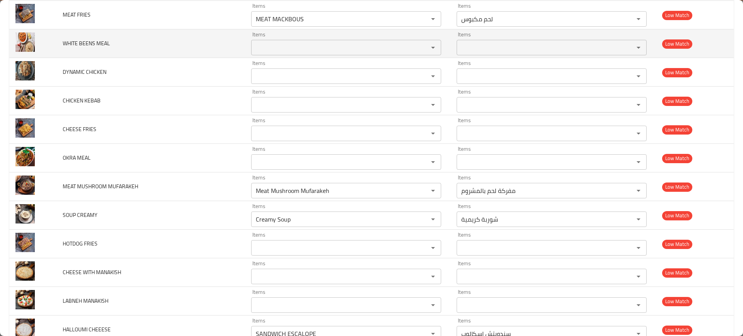
click at [181, 44] on td "WHITE BEENS MEAL" at bounding box center [150, 43] width 188 height 29
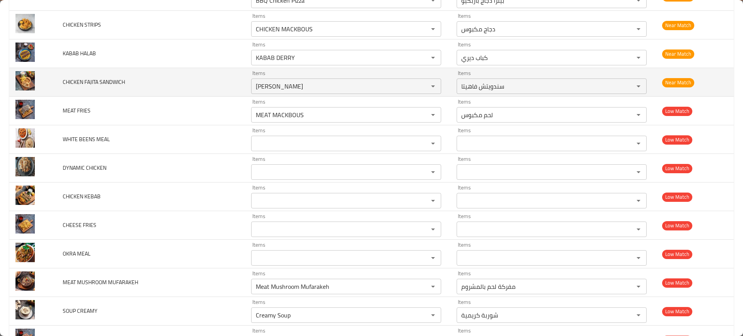
scroll to position [4286, 0]
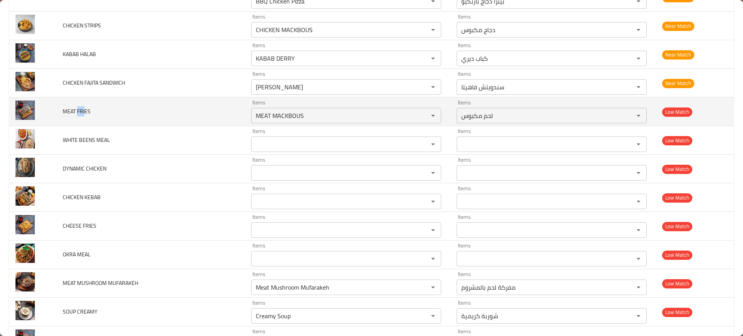
drag, startPoint x: 77, startPoint y: 108, endPoint x: 85, endPoint y: 108, distance: 8.1
click at [85, 108] on span "MEAT FRIES" at bounding box center [77, 111] width 28 height 10
click at [312, 103] on div "Items MEAT MACKBOUS Items" at bounding box center [346, 112] width 190 height 24
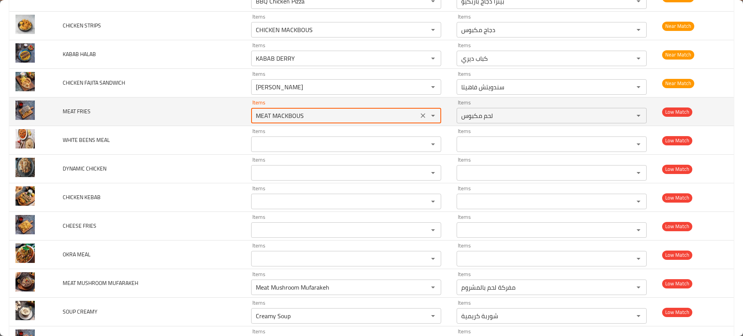
paste FRIES "FRI"
type FRIES "FRI"
click at [419, 113] on icon "Clear" at bounding box center [423, 116] width 8 height 8
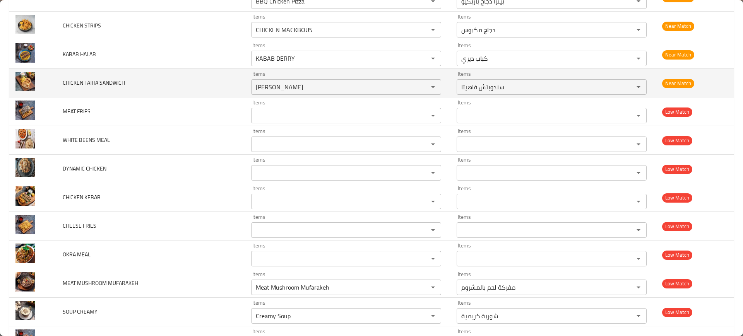
click at [149, 77] on td "CHICKEN FAJITA SANDWICH" at bounding box center [150, 83] width 188 height 29
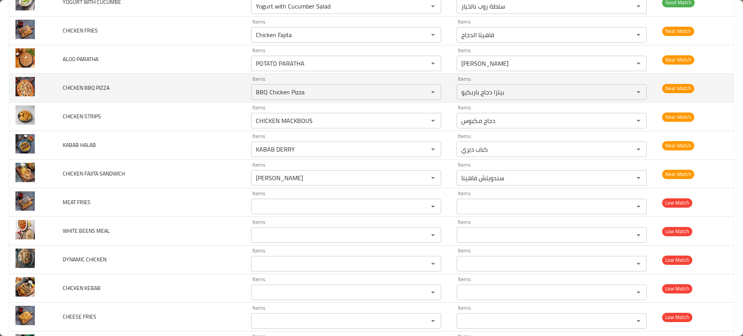
scroll to position [4189, 0]
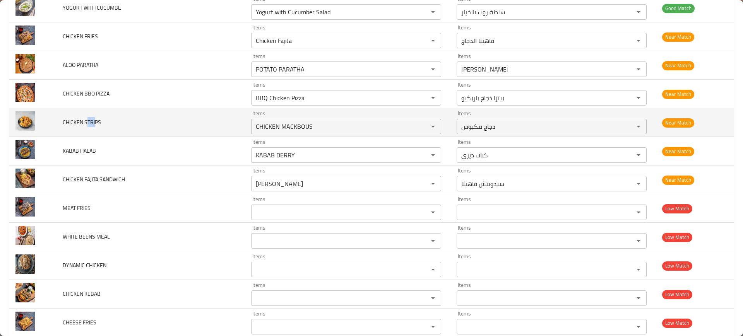
drag, startPoint x: 86, startPoint y: 123, endPoint x: 96, endPoint y: 124, distance: 9.7
click at [96, 124] on span "CHICKEN STRIPS" at bounding box center [82, 122] width 38 height 10
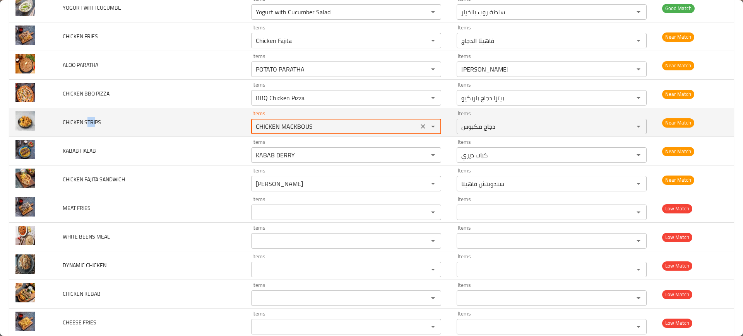
click at [313, 131] on STRIPS "CHICKEN MACKBOUS" at bounding box center [334, 126] width 162 height 11
paste STRIPS "TRI"
type STRIPS "TRI"
click at [420, 127] on icon "Clear" at bounding box center [422, 126] width 5 height 5
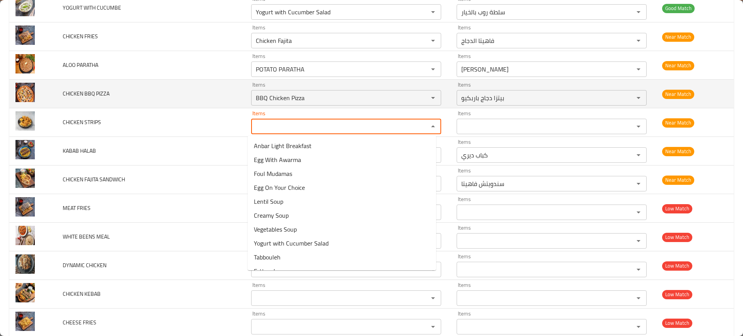
click at [134, 82] on td "CHICKEN BBQ PIZZA" at bounding box center [150, 94] width 188 height 29
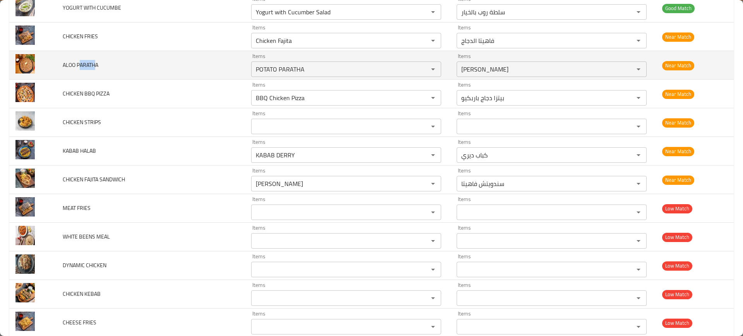
drag, startPoint x: 81, startPoint y: 67, endPoint x: 100, endPoint y: 69, distance: 19.5
click at [99, 67] on td "ALOO PARATHA" at bounding box center [150, 65] width 188 height 29
click at [307, 73] on PARATHA "POTATO PARATHA" at bounding box center [334, 69] width 162 height 11
paste PARATHA "enhanced table"
type PARATHA "ARATHA"
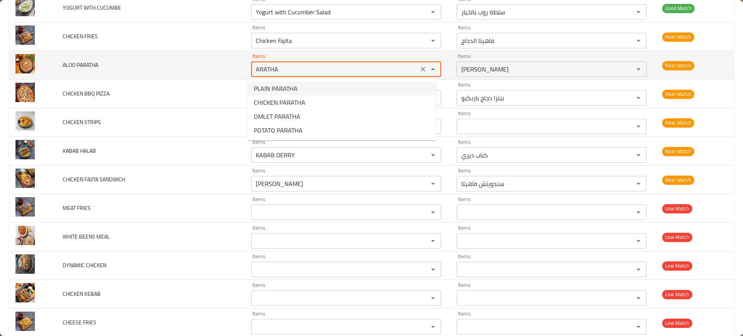
click at [419, 69] on icon "Clear" at bounding box center [423, 69] width 8 height 8
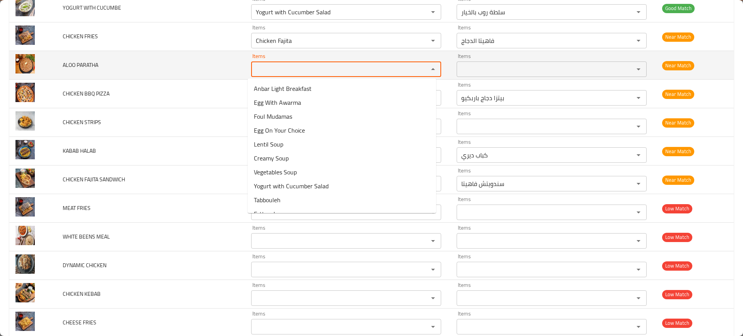
click at [179, 52] on td "ALOO PARATHA" at bounding box center [150, 65] width 188 height 29
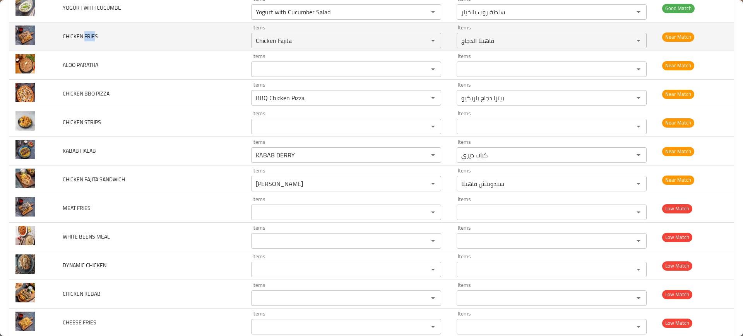
drag, startPoint x: 85, startPoint y: 40, endPoint x: 94, endPoint y: 41, distance: 8.6
click at [94, 41] on td "CHICKEN FRIES" at bounding box center [150, 36] width 188 height 29
click at [359, 48] on div "Chicken Fajita Items" at bounding box center [346, 40] width 190 height 15
paste FRIES "FRIE"
type FRIES "FRIE"
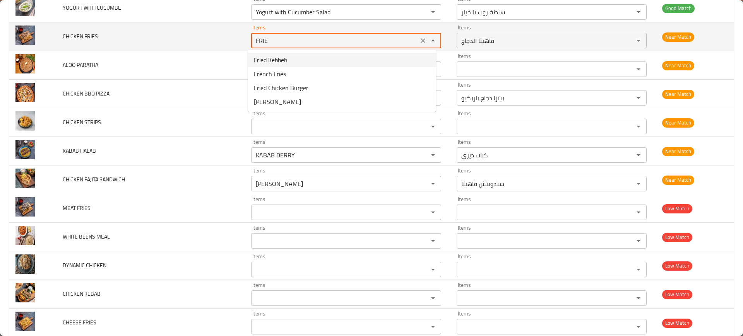
click at [419, 41] on icon "Clear" at bounding box center [423, 41] width 8 height 8
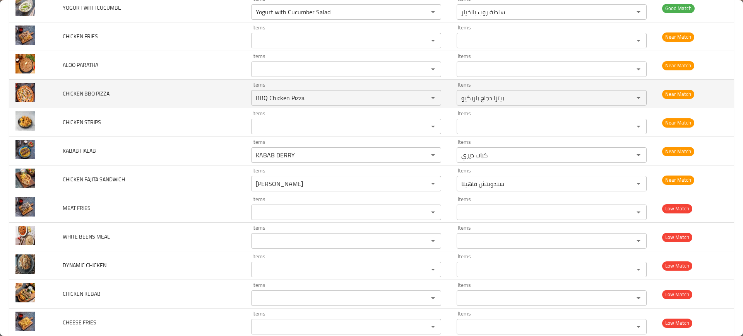
click at [698, 82] on td "Near Match" at bounding box center [695, 94] width 78 height 29
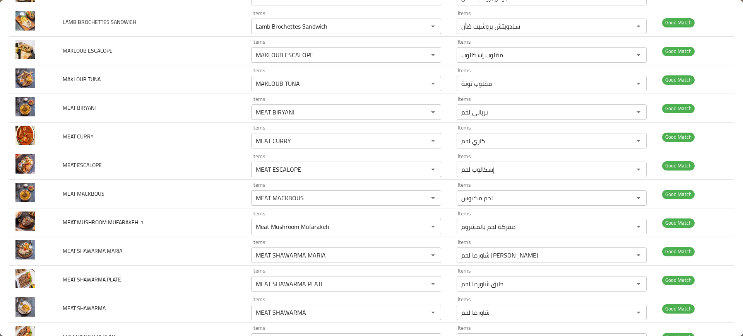
scroll to position [0, 0]
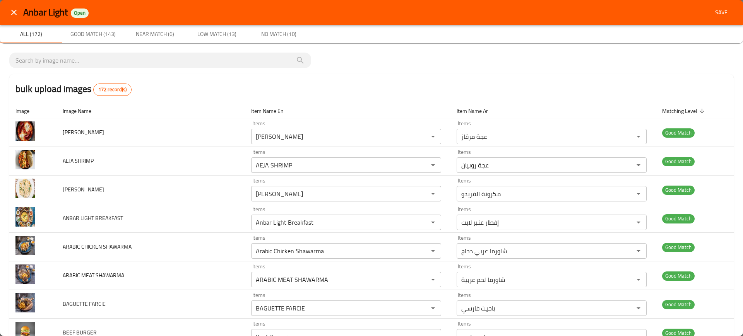
click at [695, 7] on div "Anbar Light Open Save" at bounding box center [378, 12] width 710 height 14
click at [701, 9] on div "Anbar Light Open Save" at bounding box center [378, 12] width 710 height 14
click at [721, 8] on span "Save" at bounding box center [721, 13] width 19 height 10
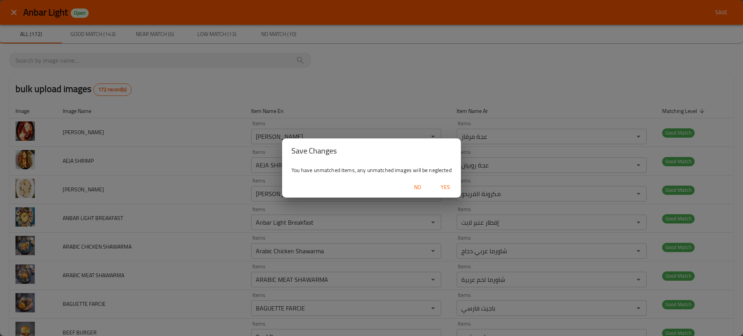
click at [455, 179] on div "No Yes" at bounding box center [371, 187] width 179 height 21
click at [436, 193] on button "Yes" at bounding box center [445, 187] width 25 height 14
click at [442, 188] on icon "button" at bounding box center [445, 187] width 9 height 9
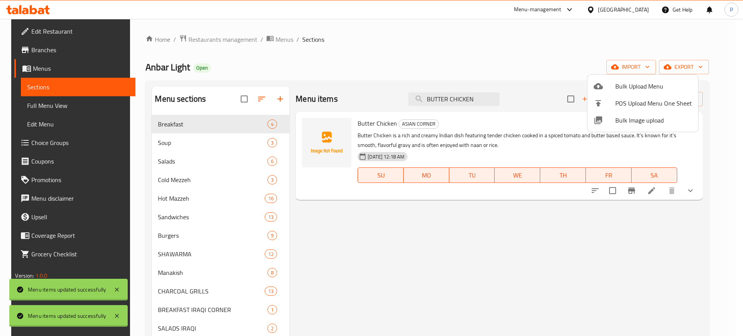
click at [689, 69] on div at bounding box center [371, 168] width 743 height 336
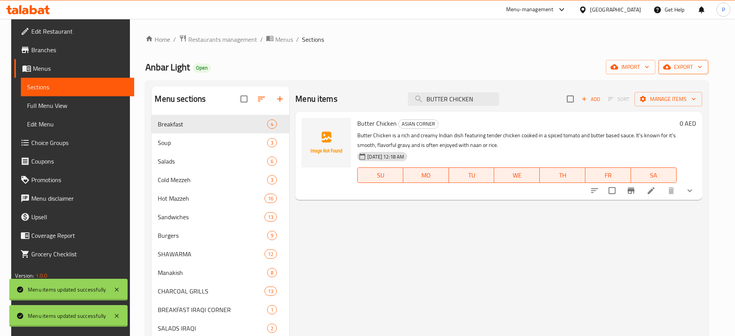
click at [695, 64] on span "export" at bounding box center [684, 67] width 38 height 10
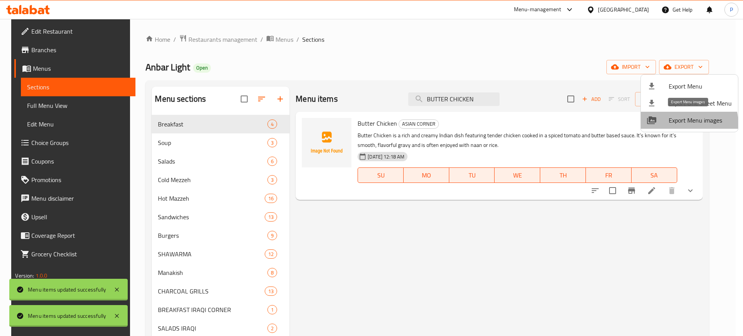
click at [674, 125] on span "Export Menu images" at bounding box center [699, 120] width 63 height 9
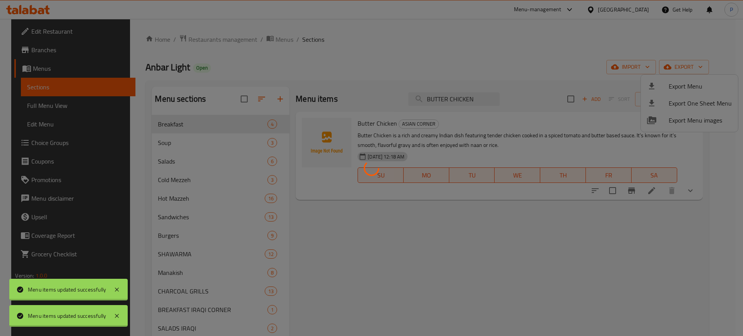
drag, startPoint x: 460, startPoint y: 149, endPoint x: 190, endPoint y: 32, distance: 294.9
click at [459, 145] on div at bounding box center [371, 168] width 743 height 336
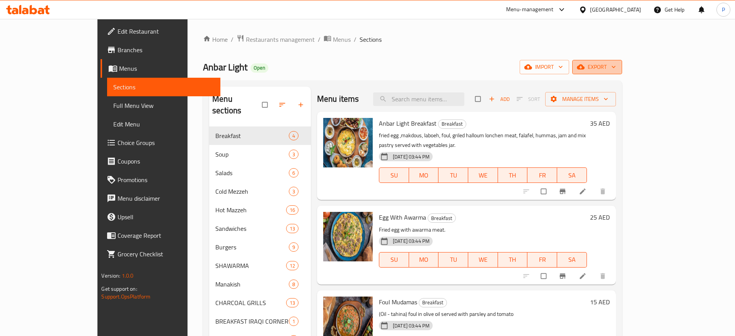
click at [616, 63] on span "export" at bounding box center [598, 67] width 38 height 10
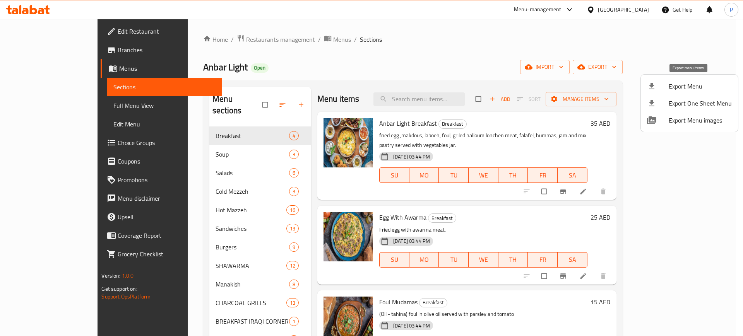
click at [689, 85] on span "Export Menu" at bounding box center [699, 86] width 63 height 9
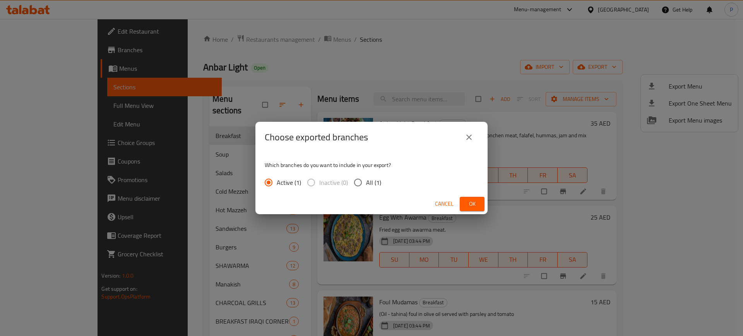
click at [378, 183] on span "All (1)" at bounding box center [373, 182] width 15 height 9
click at [366, 183] on input "All (1)" at bounding box center [358, 182] width 16 height 16
radio input "true"
click at [470, 205] on span "Ok" at bounding box center [472, 204] width 12 height 10
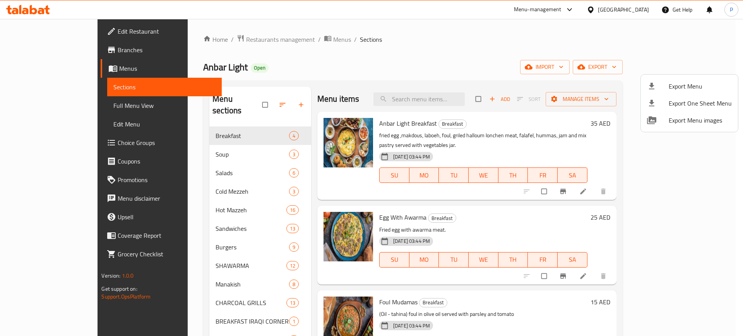
click at [639, 11] on div at bounding box center [371, 168] width 743 height 336
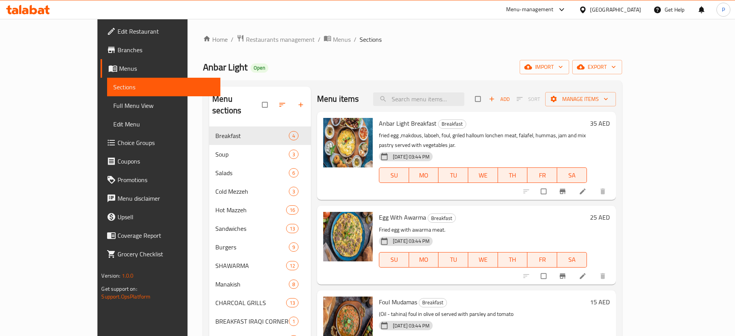
click at [625, 7] on div "[GEOGRAPHIC_DATA]" at bounding box center [615, 9] width 51 height 9
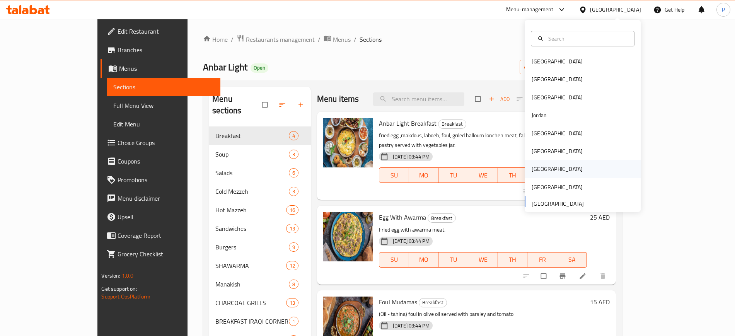
click at [548, 170] on div "Qatar" at bounding box center [583, 169] width 116 height 18
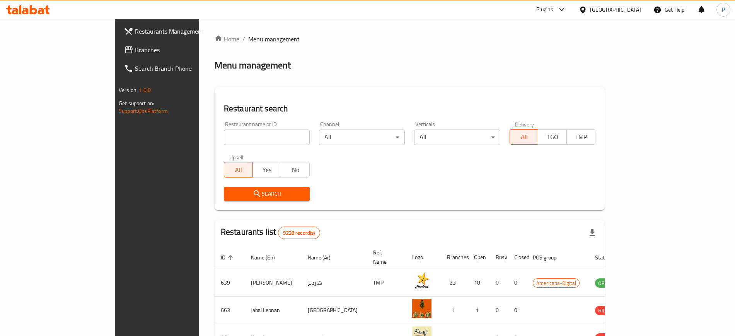
click at [245, 143] on input "search" at bounding box center [267, 137] width 86 height 15
paste input "Peri Stop"
type input "Peri Stop"
click button "Search" at bounding box center [267, 194] width 86 height 14
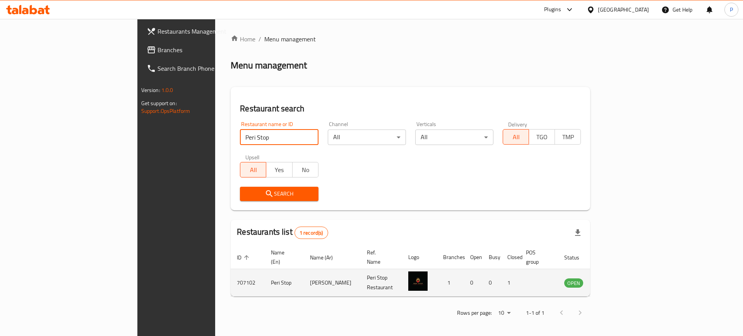
click at [614, 278] on icon "enhanced table" at bounding box center [609, 282] width 9 height 9
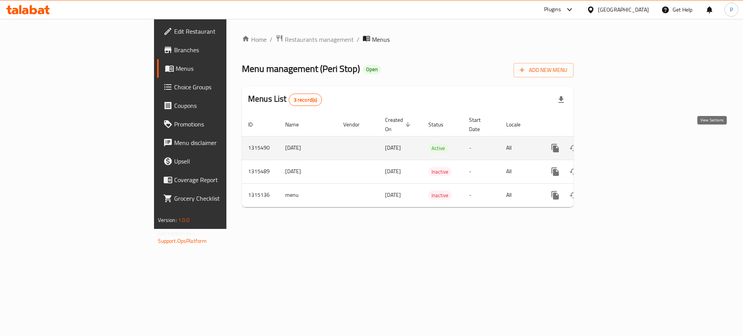
click at [615, 144] on icon "enhanced table" at bounding box center [610, 148] width 9 height 9
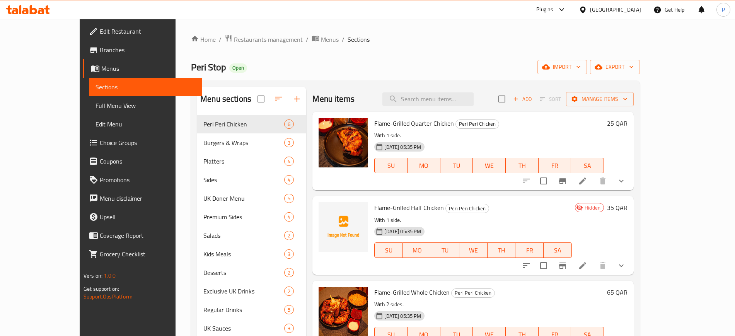
click at [312, 72] on div "Peri Stop Open import export" at bounding box center [415, 67] width 449 height 14
click at [587, 73] on button "import" at bounding box center [563, 67] width 50 height 14
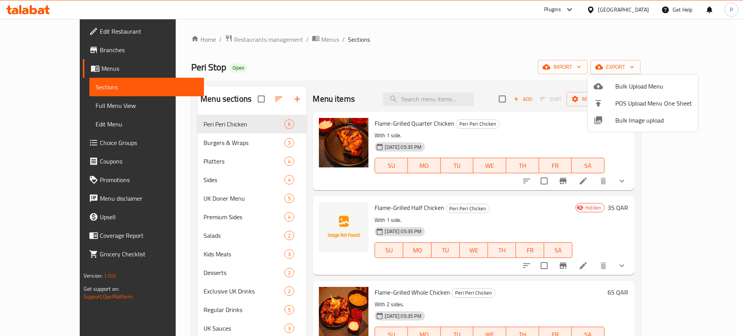
click at [641, 119] on span "Bulk Image upload" at bounding box center [653, 120] width 77 height 9
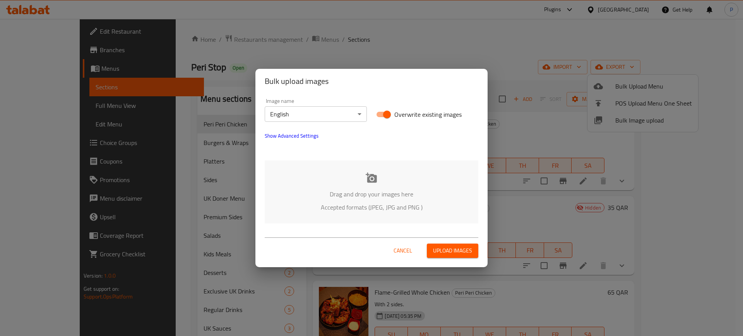
click at [388, 186] on div "Drag and drop your images here Accepted formats (JPEG, JPG and PNG )" at bounding box center [372, 192] width 214 height 63
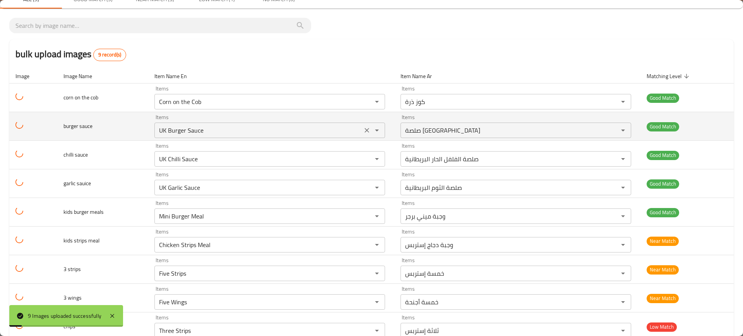
scroll to position [55, 0]
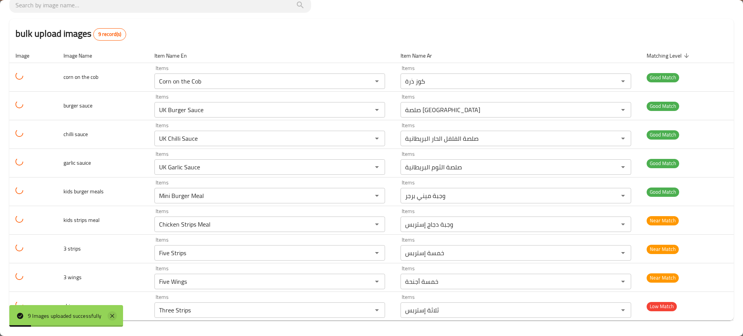
click at [113, 314] on icon at bounding box center [112, 315] width 9 height 9
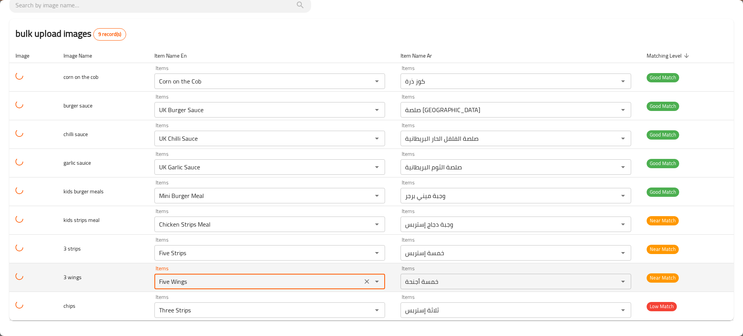
drag, startPoint x: 173, startPoint y: 281, endPoint x: 183, endPoint y: 283, distance: 10.3
click at [183, 283] on wings "Five Wings" at bounding box center [258, 281] width 203 height 11
click at [184, 282] on wings "Five Wings" at bounding box center [258, 281] width 203 height 11
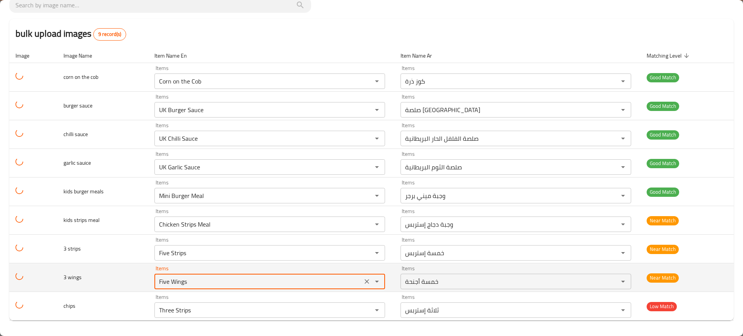
paste wings "Wing"
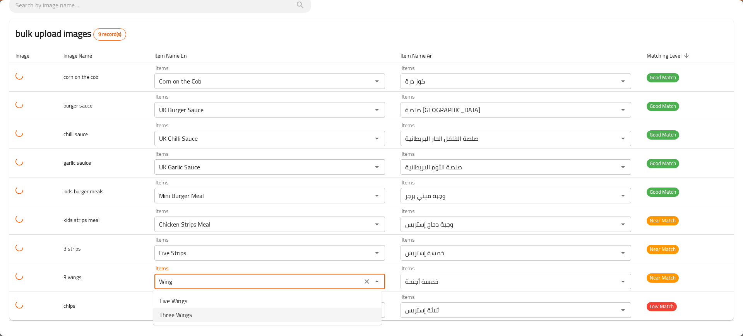
click at [177, 312] on span "Three Wings" at bounding box center [175, 314] width 32 height 9
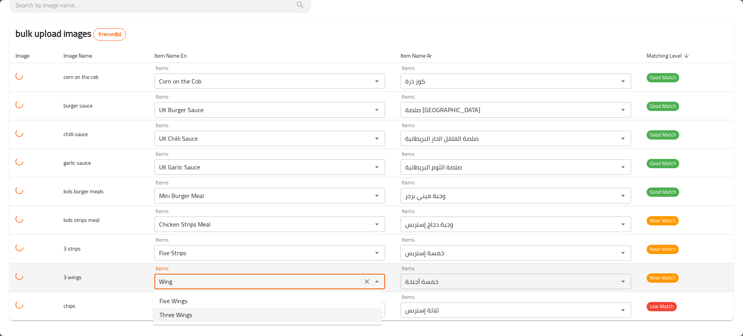
type wings "Three Wings"
type wings-ar "ثلاثة أجنحة"
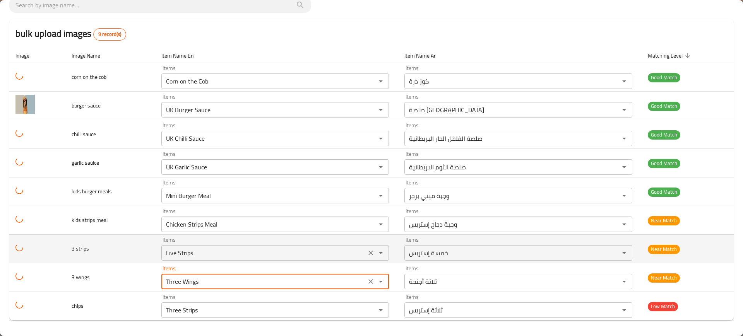
type wings "Three Wings"
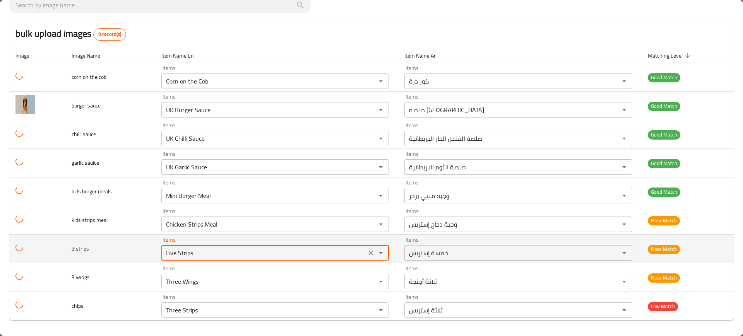
drag, startPoint x: 176, startPoint y: 254, endPoint x: 185, endPoint y: 254, distance: 9.3
click at [185, 254] on strips "Five Strips" at bounding box center [264, 253] width 200 height 11
click at [187, 254] on strips "Five Strips" at bounding box center [264, 253] width 200 height 11
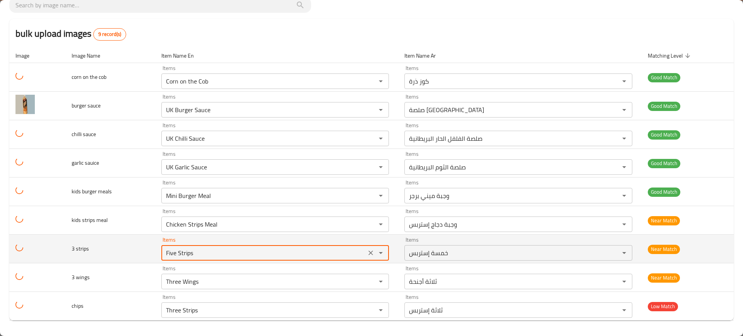
paste strips "Stri"
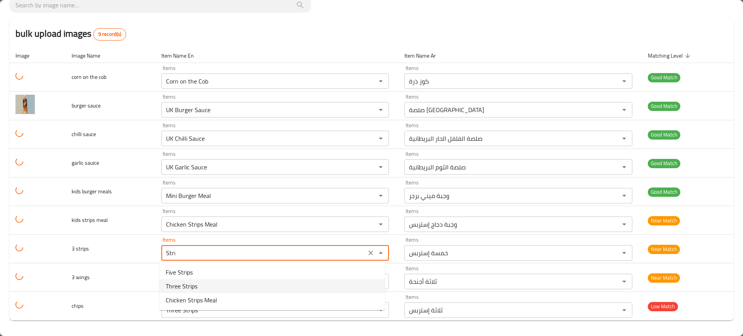
click at [189, 287] on span "Three Strips" at bounding box center [182, 286] width 32 height 9
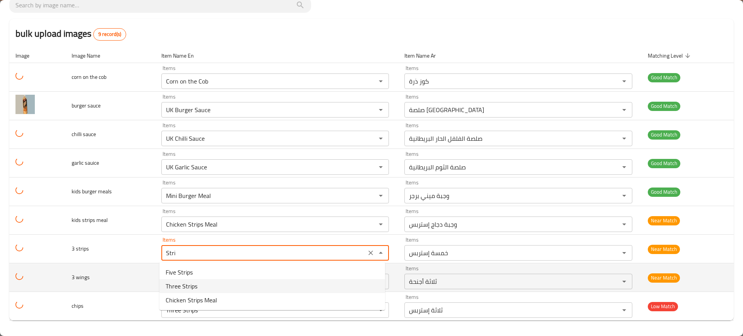
type strips "Three Strips"
type strips-ar "ثلاثة إستربس"
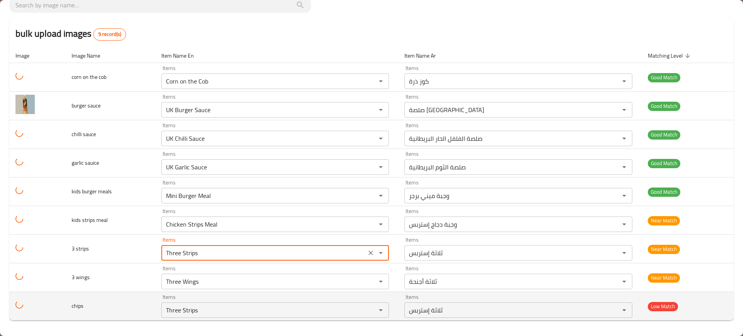
type strips "Three Strips"
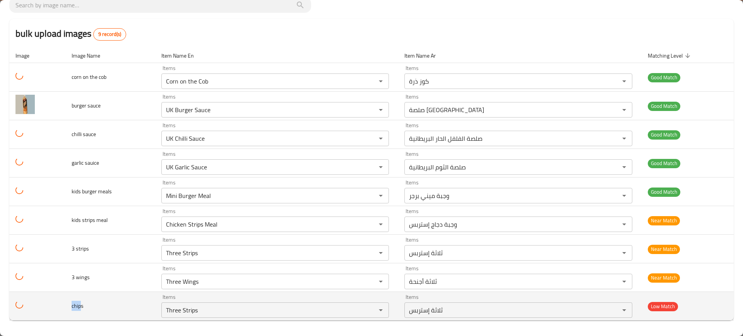
drag, startPoint x: 80, startPoint y: 304, endPoint x: 69, endPoint y: 307, distance: 11.1
click at [69, 307] on td "chips" at bounding box center [110, 306] width 90 height 29
copy span "chip"
click at [207, 304] on div "Three Strips Items" at bounding box center [274, 309] width 227 height 15
paste input "chip"
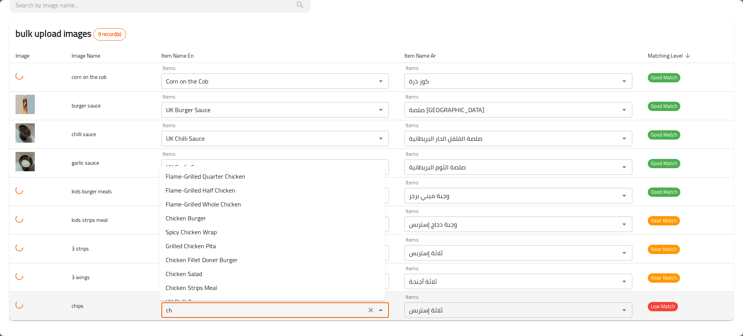
type input "c"
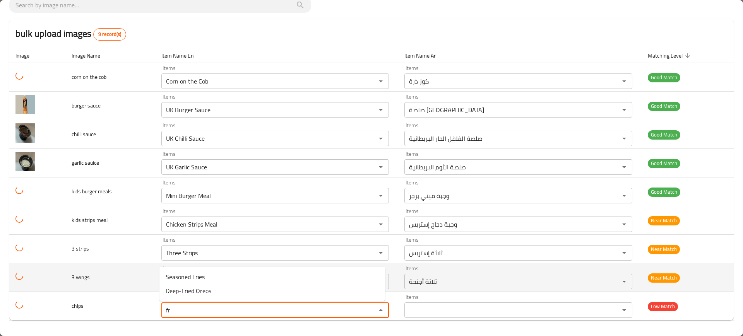
type input "fr"
click at [121, 281] on td "3 wings" at bounding box center [110, 277] width 90 height 29
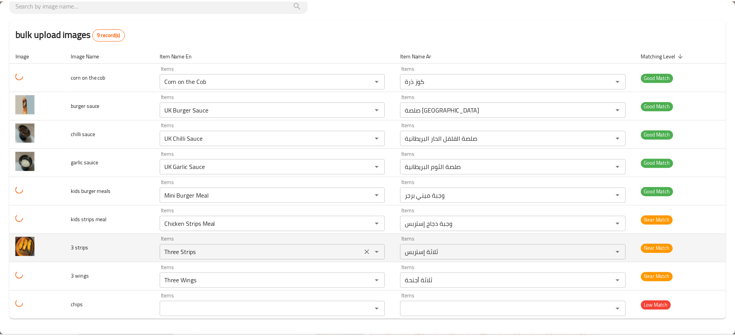
scroll to position [0, 0]
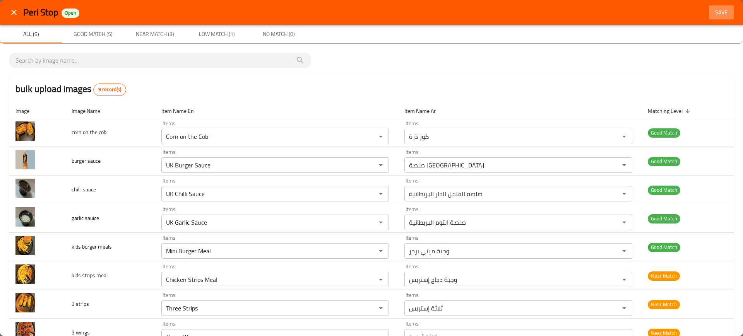
click at [713, 15] on span "Save" at bounding box center [721, 13] width 19 height 10
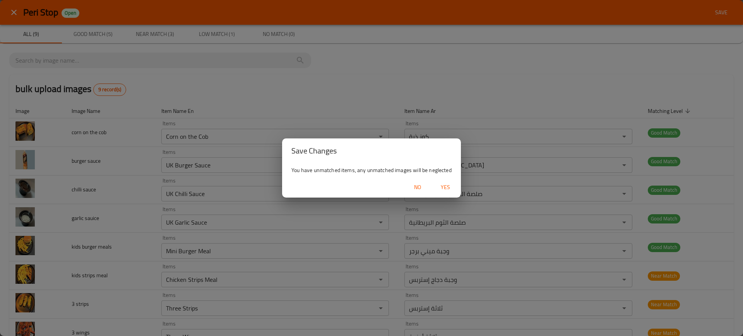
click at [451, 184] on span "Yes" at bounding box center [445, 188] width 19 height 10
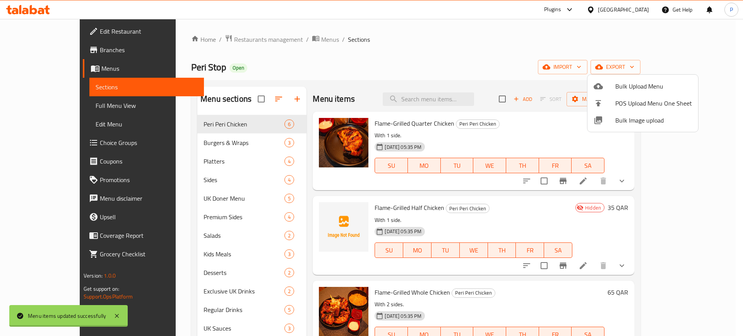
click at [198, 151] on div at bounding box center [371, 168] width 743 height 336
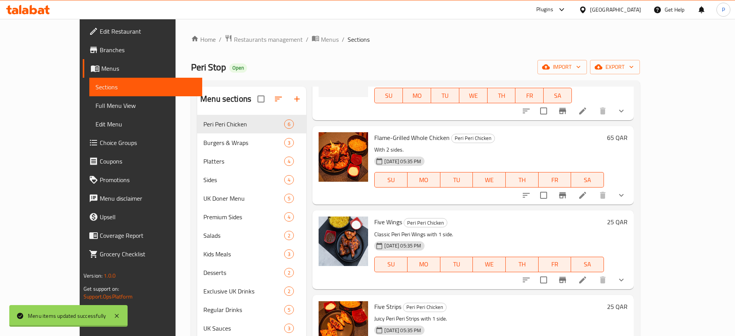
scroll to position [190, 0]
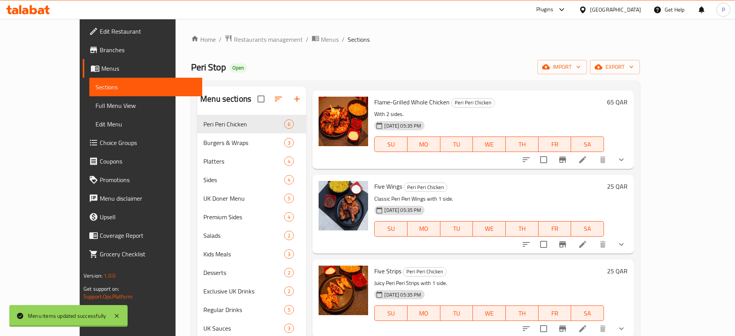
click at [261, 67] on div "Peri Stop Open import export" at bounding box center [415, 67] width 449 height 14
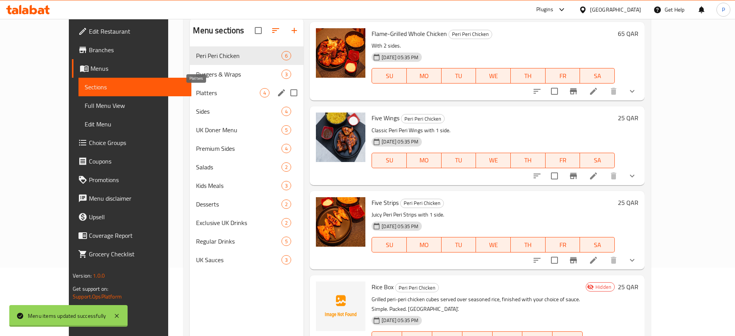
scroll to position [12, 0]
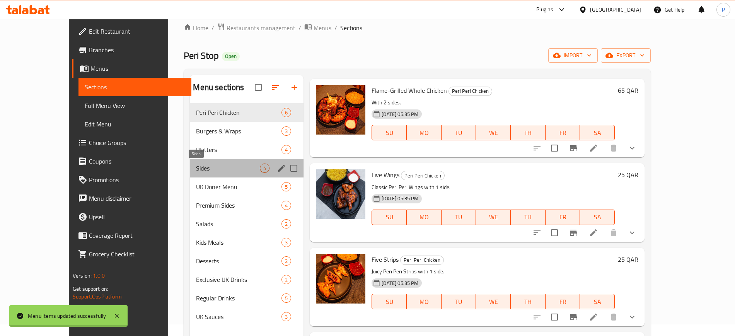
click at [196, 167] on span "Sides" at bounding box center [228, 168] width 64 height 9
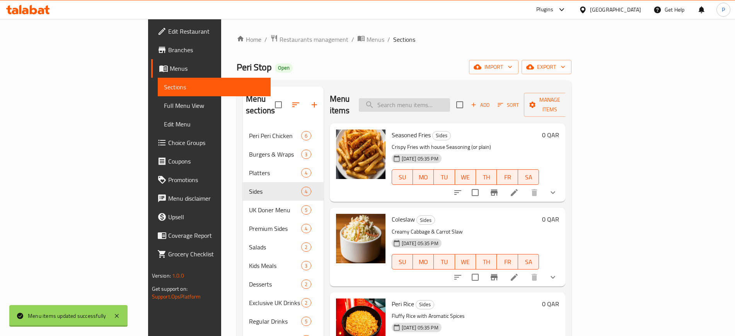
click at [449, 98] on input "search" at bounding box center [404, 105] width 91 height 14
paste input "3 strips"
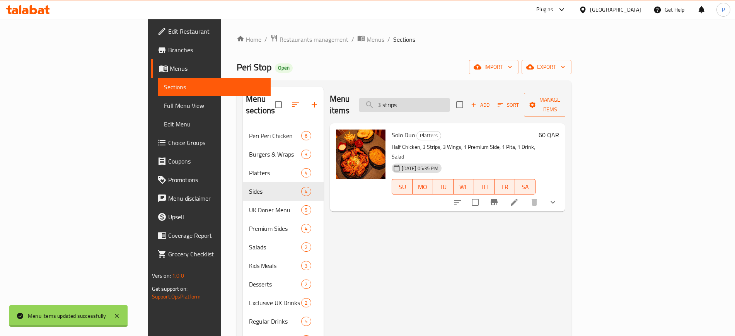
click at [446, 100] on input "3 strips" at bounding box center [404, 105] width 91 height 14
click at [450, 99] on input "3 strips" at bounding box center [404, 105] width 91 height 14
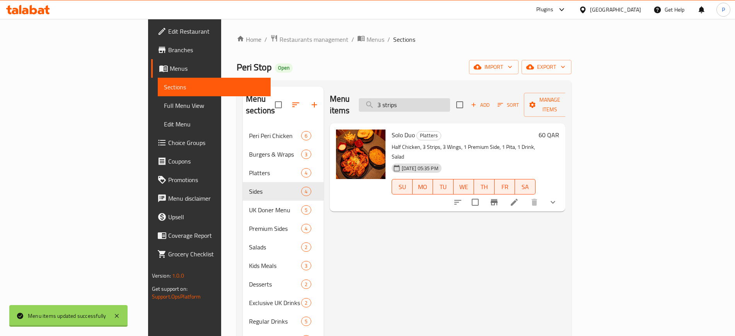
paste input "search"
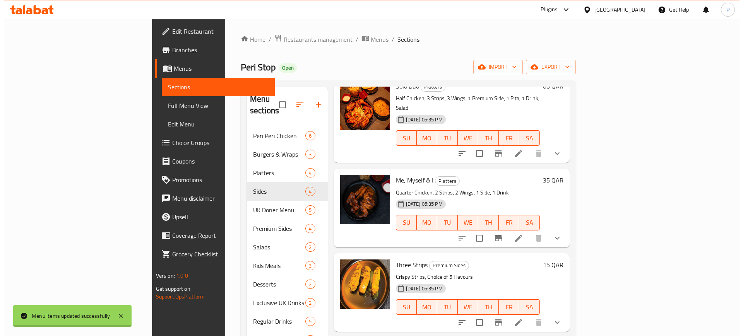
scroll to position [444, 0]
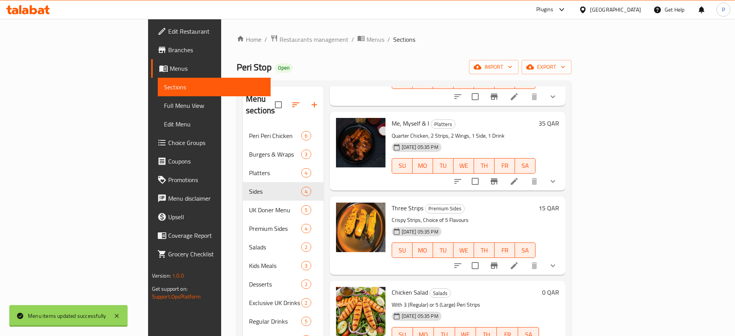
type input "strip"
click at [572, 60] on button "export" at bounding box center [547, 67] width 50 height 14
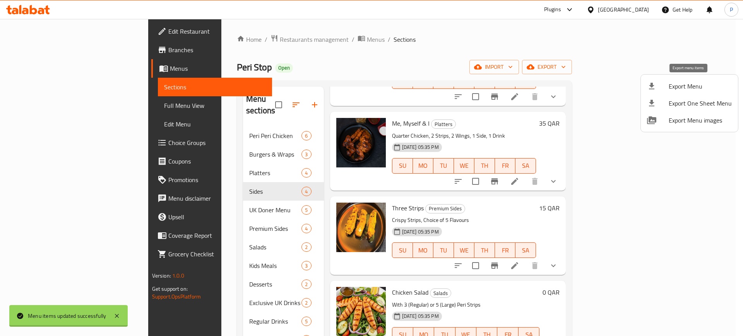
click at [675, 85] on span "Export Menu" at bounding box center [699, 86] width 63 height 9
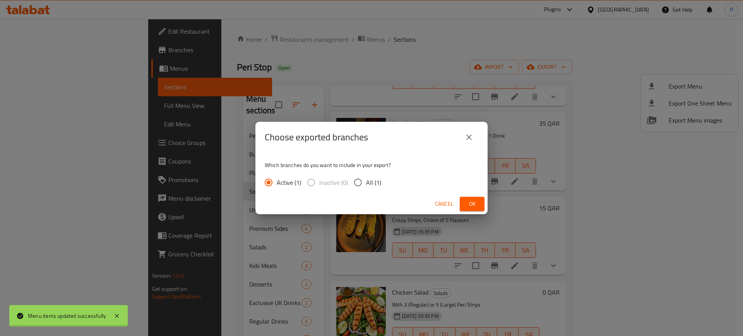
click at [371, 183] on span "All (1)" at bounding box center [373, 182] width 15 height 9
click at [366, 183] on input "All (1)" at bounding box center [358, 182] width 16 height 16
radio input "true"
click at [477, 200] on span "Ok" at bounding box center [472, 204] width 12 height 10
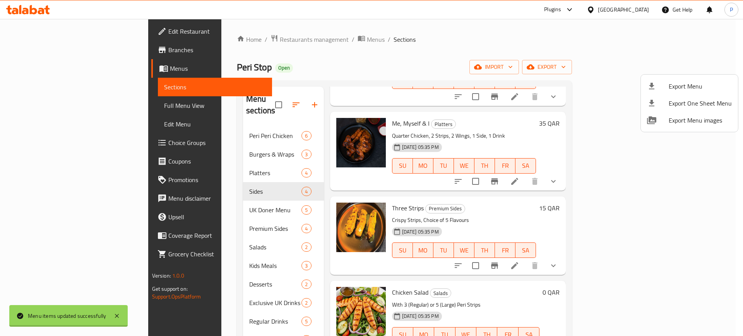
click at [644, 10] on div at bounding box center [371, 168] width 743 height 336
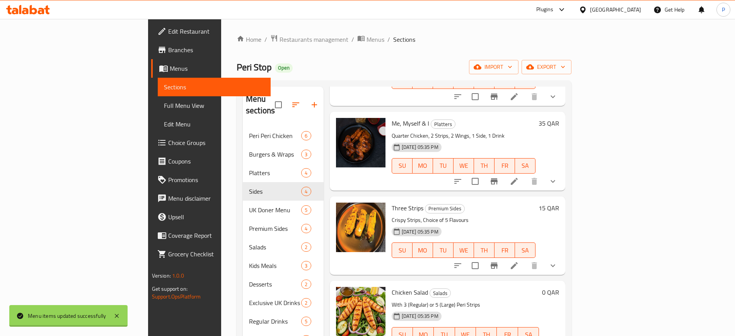
click at [629, 9] on div "Qatar" at bounding box center [615, 9] width 51 height 9
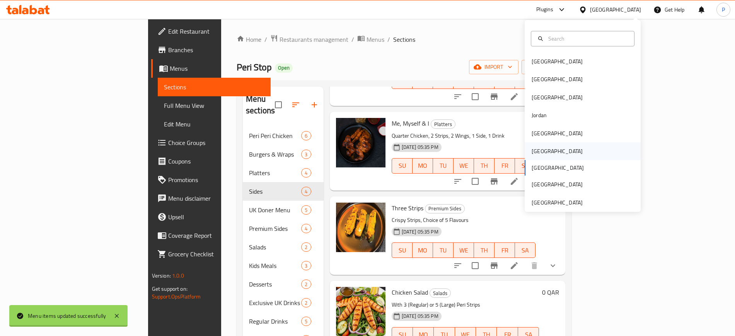
click at [532, 150] on div "Oman" at bounding box center [557, 151] width 51 height 9
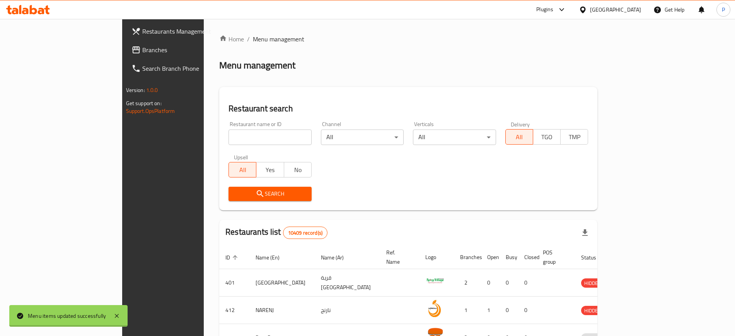
click at [233, 138] on input "search" at bounding box center [270, 137] width 83 height 15
paste input "Taj Restaurant"
type input "Taj Restaurant"
click button "Search" at bounding box center [270, 194] width 83 height 14
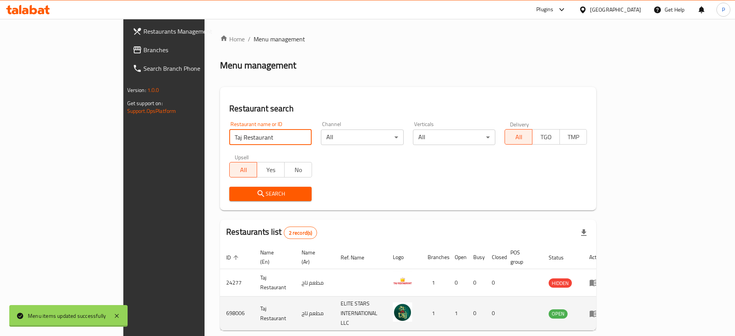
click at [599, 309] on icon "enhanced table" at bounding box center [594, 313] width 9 height 9
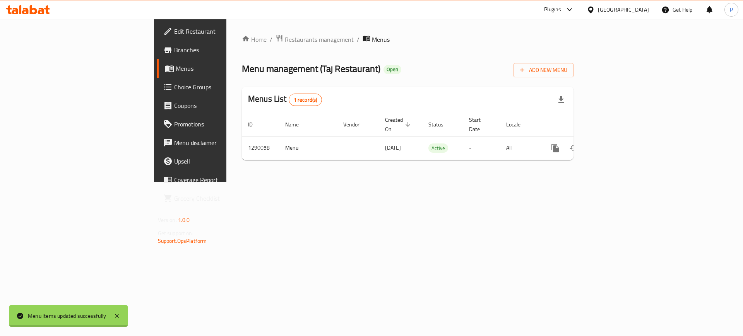
click at [174, 30] on span "Edit Restaurant" at bounding box center [223, 31] width 98 height 9
